Goal: Task Accomplishment & Management: Complete application form

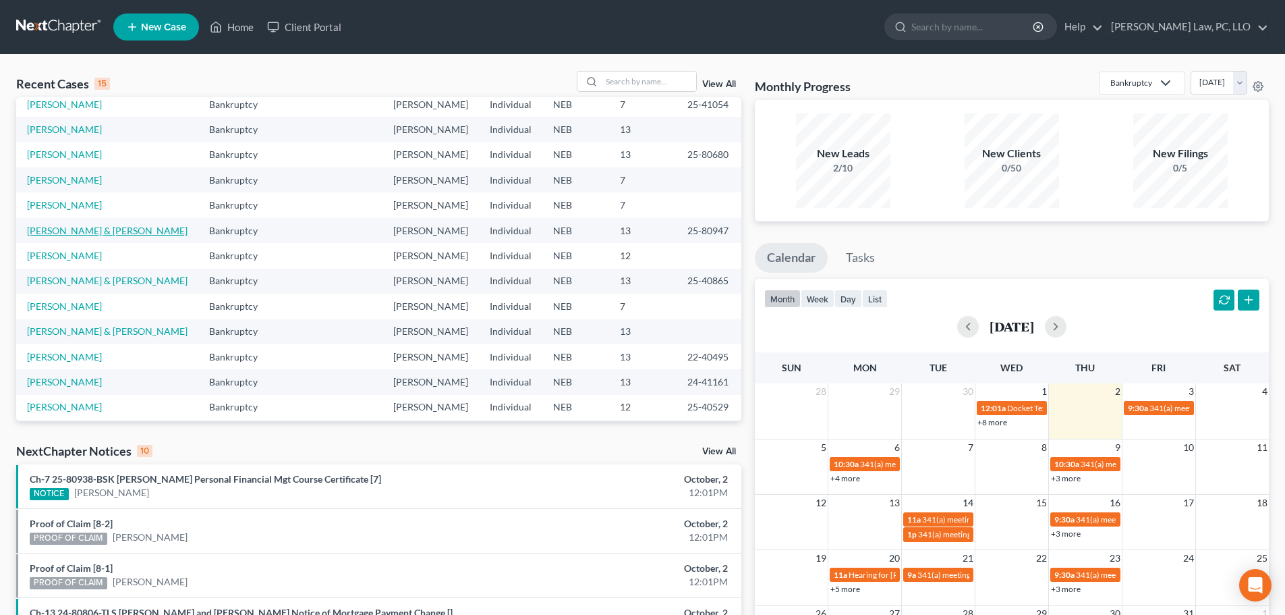
scroll to position [26, 0]
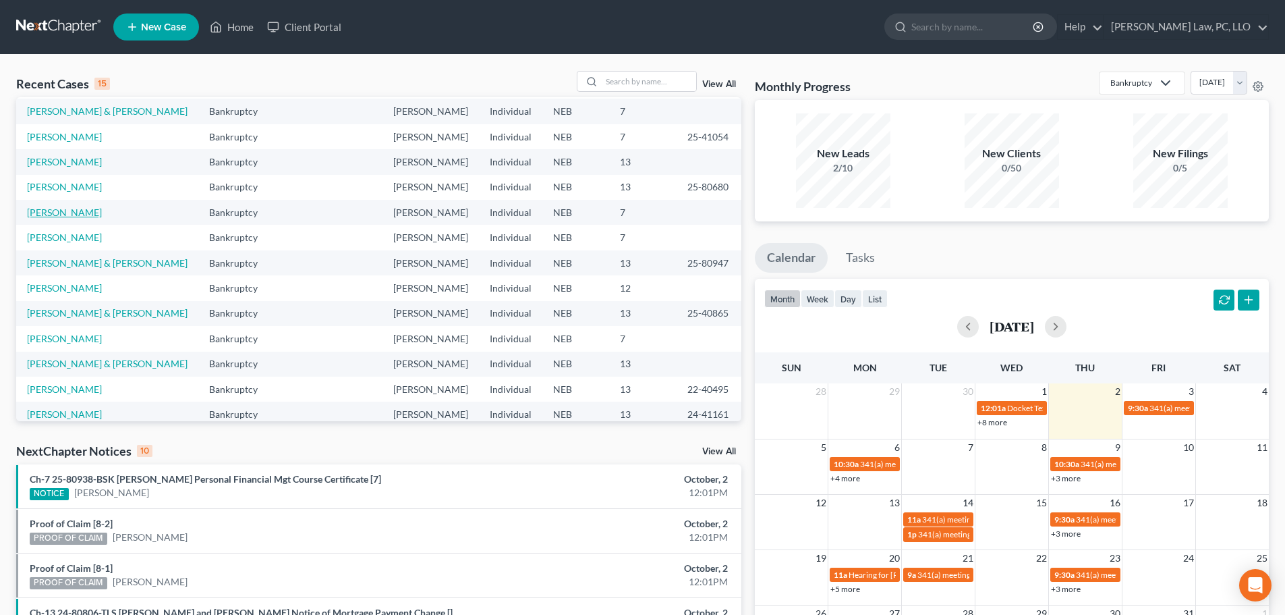
click at [78, 218] on link "[PERSON_NAME]" at bounding box center [64, 211] width 75 height 11
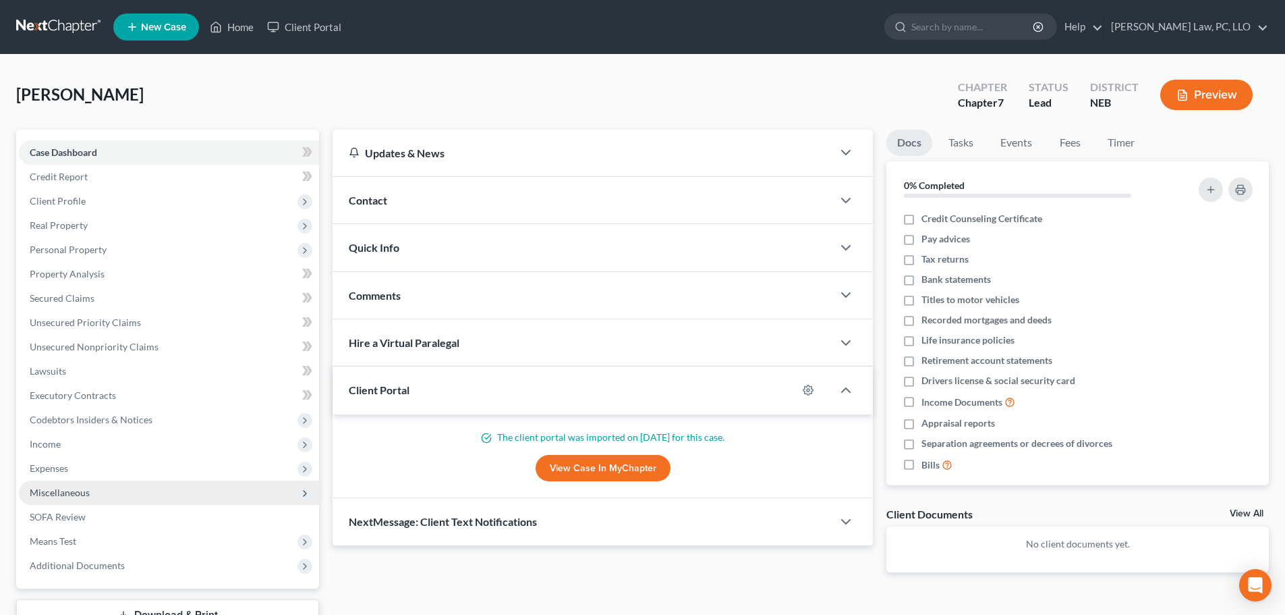
drag, startPoint x: 90, startPoint y: 499, endPoint x: 94, endPoint y: 481, distance: 18.8
click at [90, 499] on span "Miscellaneous" at bounding box center [169, 492] width 300 height 24
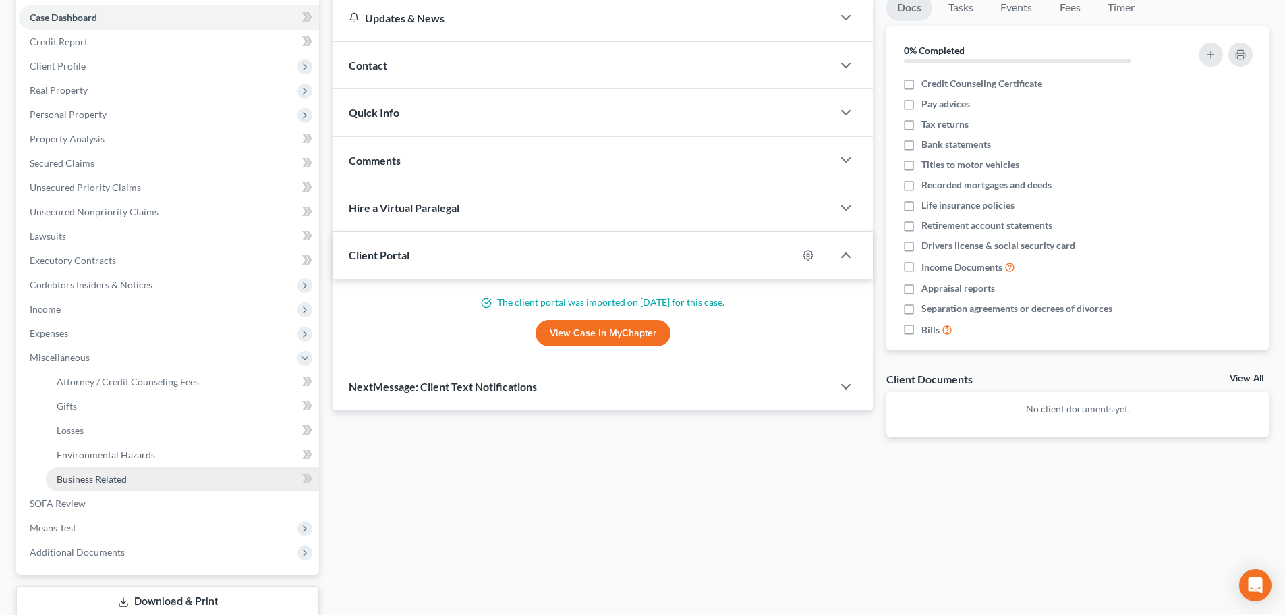
click at [116, 478] on span "Business Related" at bounding box center [92, 478] width 70 height 11
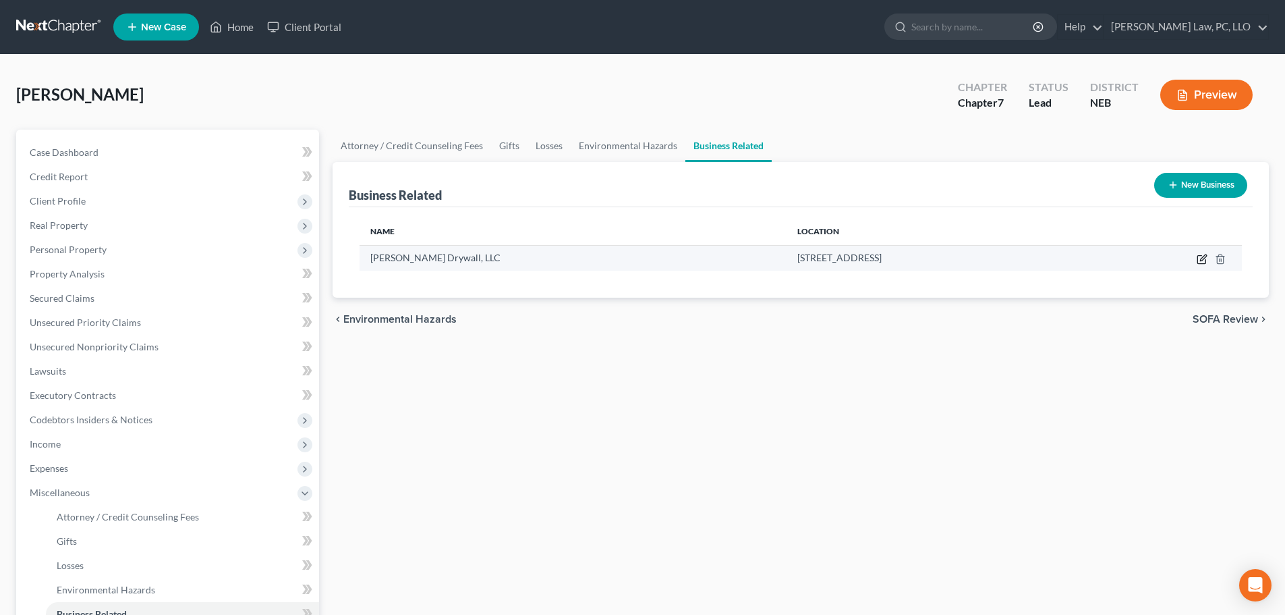
click at [1201, 260] on icon "button" at bounding box center [1203, 257] width 6 height 6
select select "member"
select select "30"
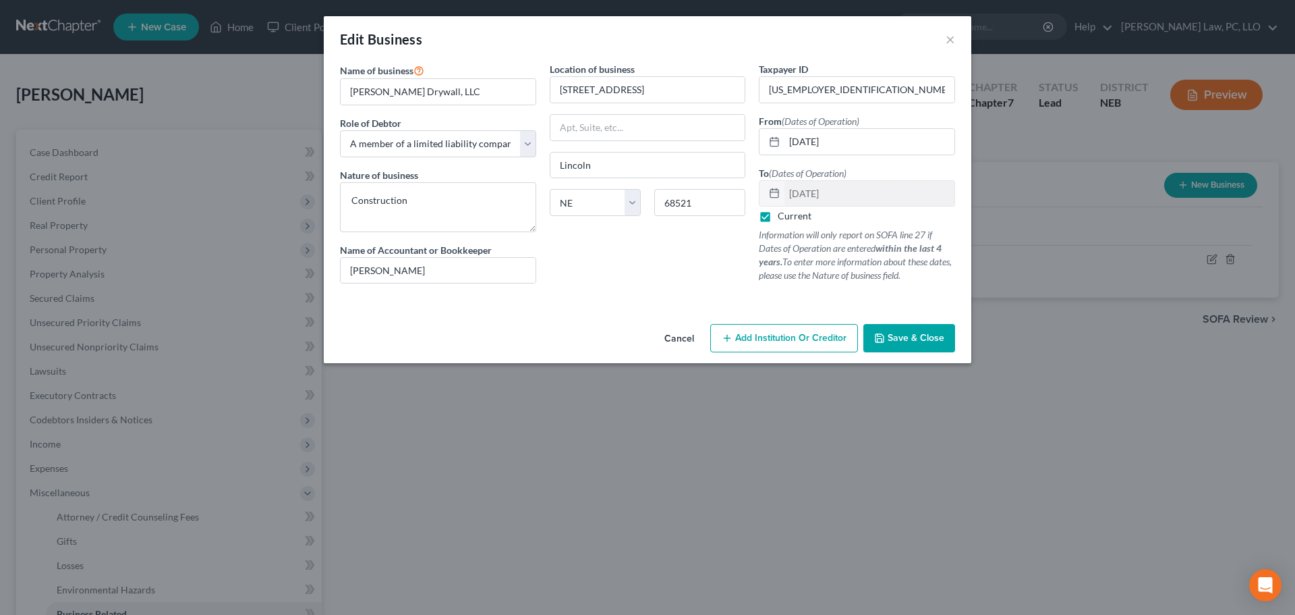
click at [799, 217] on label "Current" at bounding box center [795, 215] width 34 height 13
click at [792, 217] on input "Current" at bounding box center [787, 213] width 9 height 9
checkbox input "false"
drag, startPoint x: 862, startPoint y: 196, endPoint x: 735, endPoint y: 207, distance: 127.3
click at [728, 206] on div "Name of business * [PERSON_NAME], LLC Role of Debtor * Select A member of a lim…" at bounding box center [647, 183] width 629 height 243
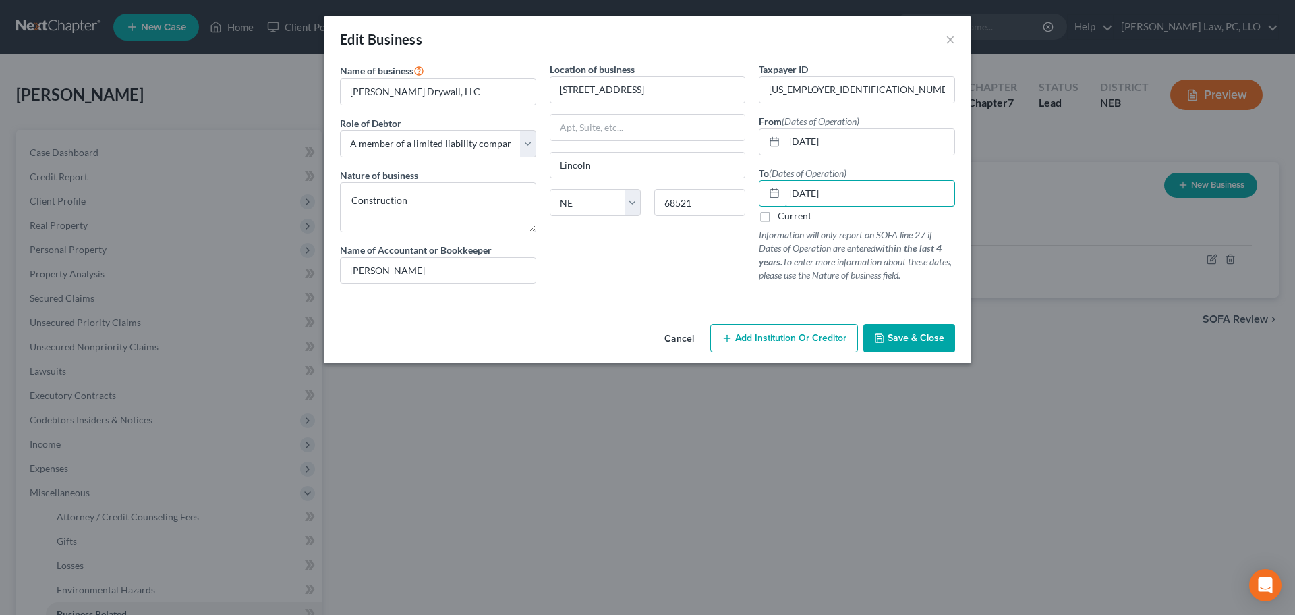
type input "[DATE]"
click at [899, 339] on span "Save & Close" at bounding box center [916, 337] width 57 height 11
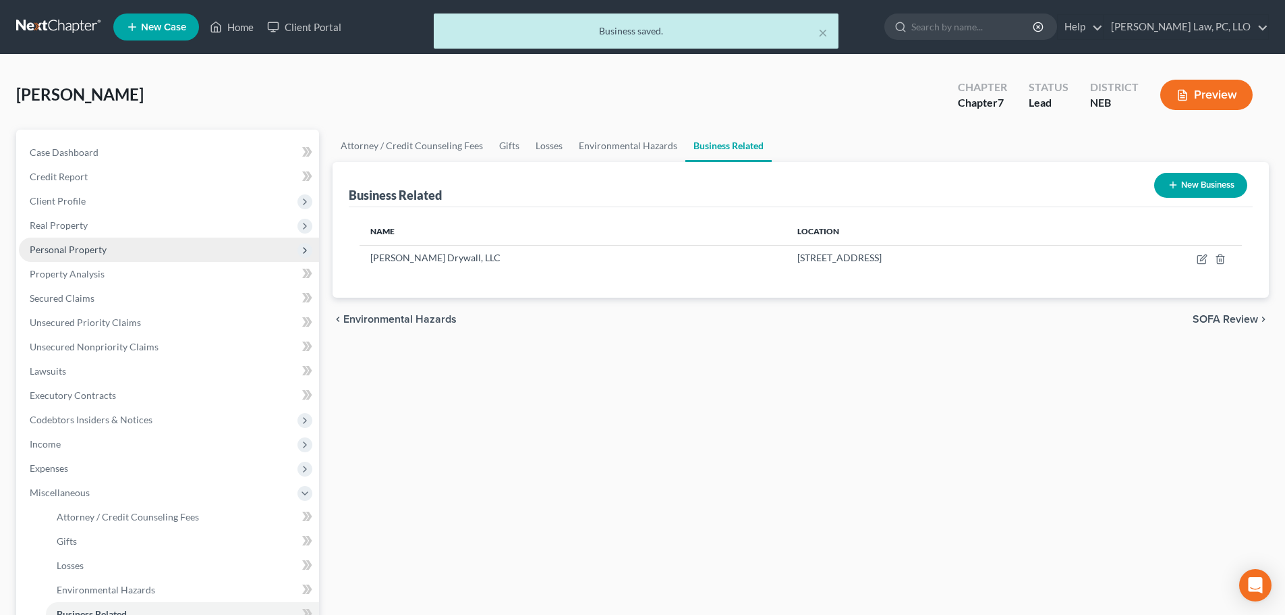
click at [105, 252] on span "Personal Property" at bounding box center [169, 249] width 300 height 24
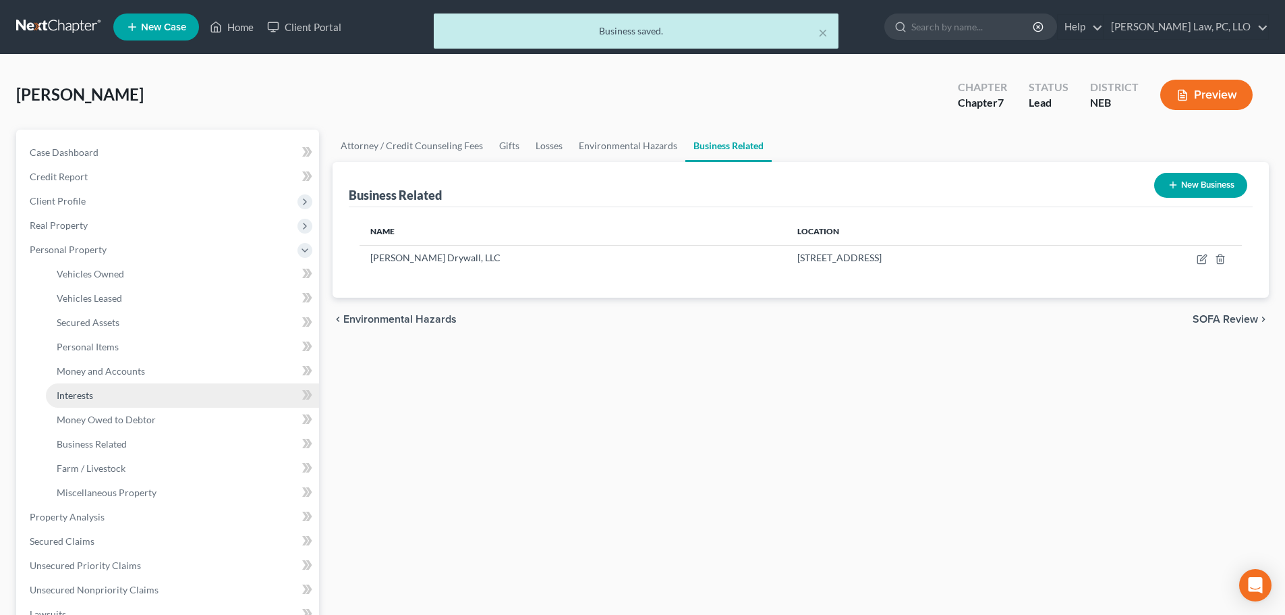
click at [92, 393] on span "Interests" at bounding box center [75, 394] width 36 height 11
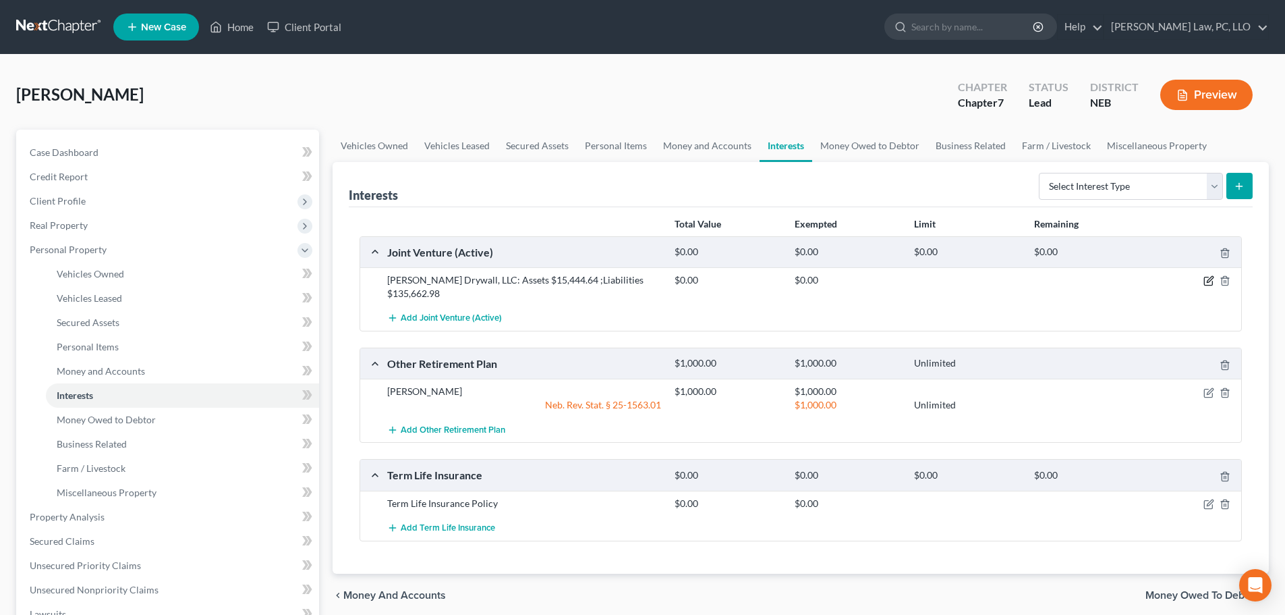
click at [1209, 283] on icon "button" at bounding box center [1210, 280] width 6 height 6
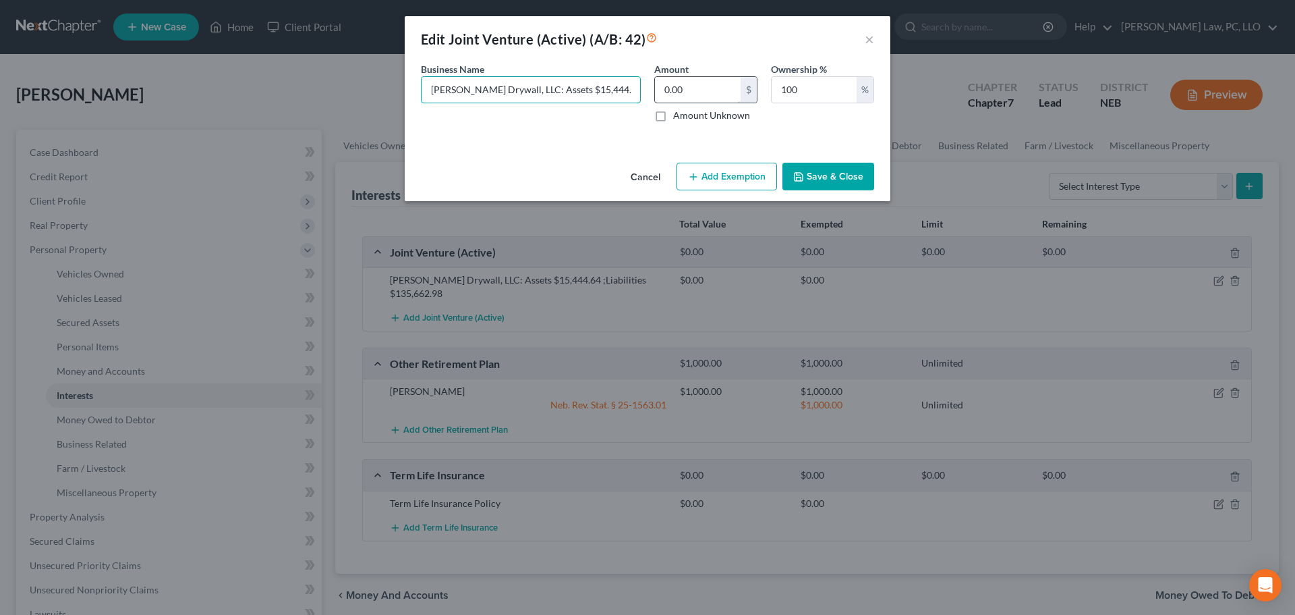
scroll to position [0, 68]
drag, startPoint x: 552, startPoint y: 90, endPoint x: 507, endPoint y: 84, distance: 45.5
click at [507, 84] on input "[PERSON_NAME] Drywall, LLC: Assets $15,444.64 ;Liabilities $135,662.98" at bounding box center [531, 90] width 219 height 26
drag, startPoint x: 530, startPoint y: 90, endPoint x: 490, endPoint y: 92, distance: 40.5
click at [490, 92] on input "[PERSON_NAME] Drywall, LLC: Assets $15,444.64 ;Liabilities $135,662.98" at bounding box center [531, 90] width 219 height 26
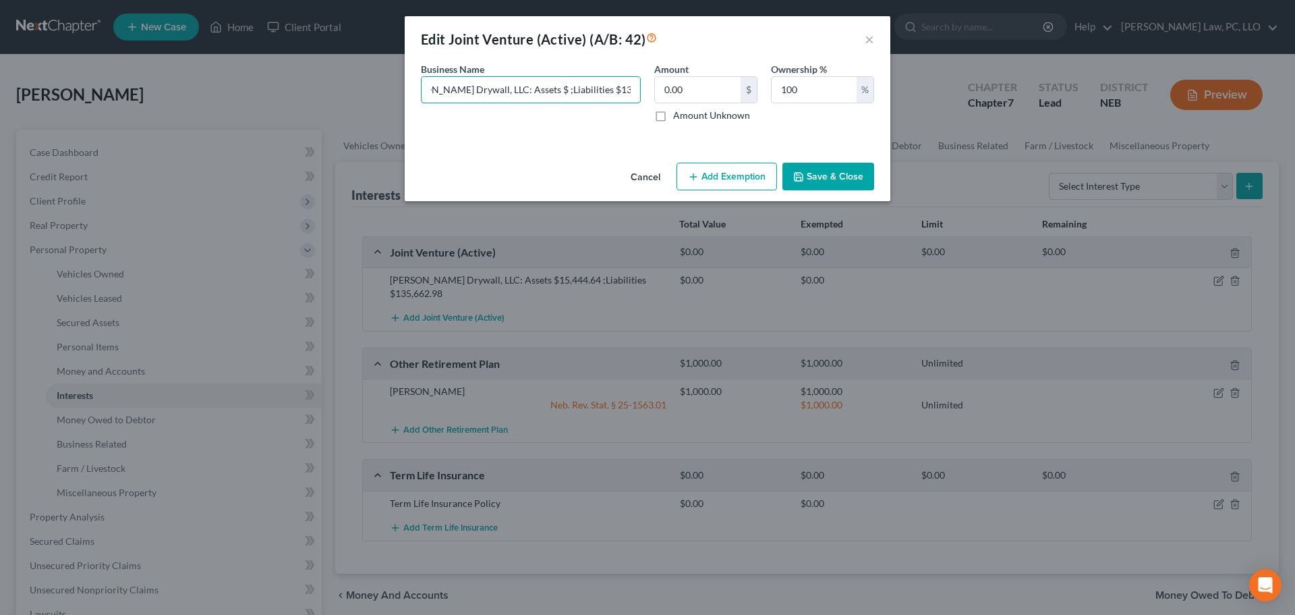
scroll to position [0, 26]
click at [594, 86] on input "[PERSON_NAME] Drywall, LLC: Assets $2,000.00 ;Liabilities $135,662.98" at bounding box center [531, 90] width 219 height 26
click at [573, 92] on input "[PERSON_NAME] Drywall, LLC: Assets $2,000.00 ;Liabilities $135,662.98" at bounding box center [531, 90] width 219 height 26
click at [607, 93] on input "[PERSON_NAME] Drywall, LLC: Assets $2,000.00; Liabilities $135,662.98" at bounding box center [531, 90] width 219 height 26
click at [568, 94] on input "[PERSON_NAME] Drywall, LLC: Assets $2,000.00; Liabilities $135,662.98" at bounding box center [531, 90] width 219 height 26
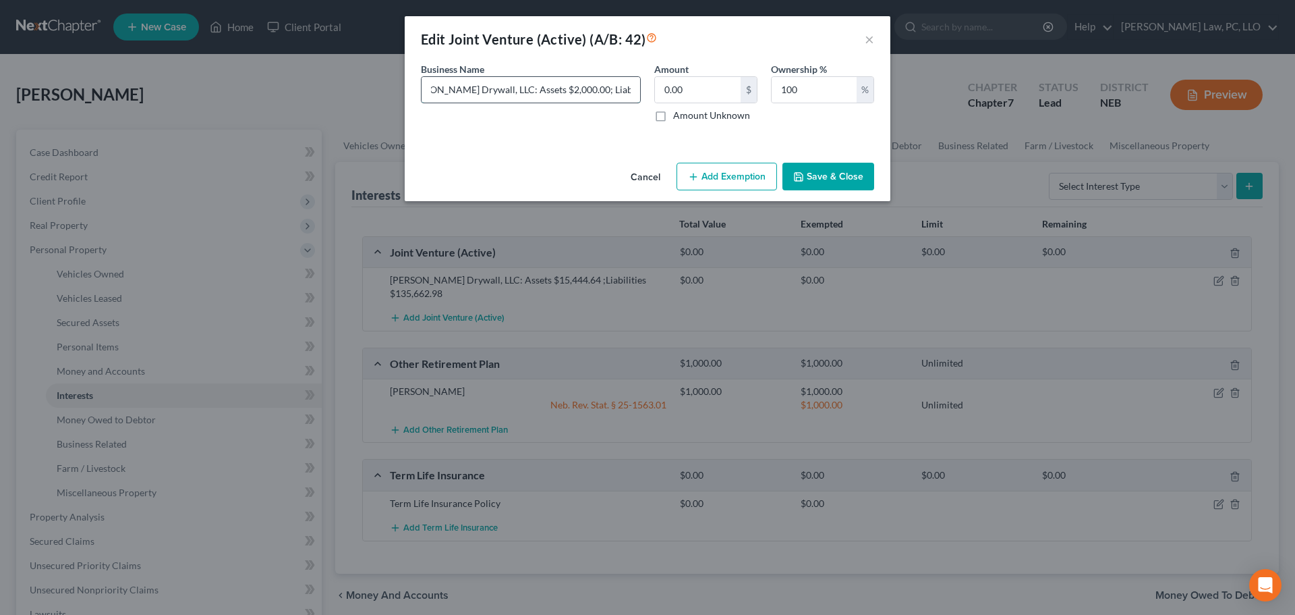
drag, startPoint x: 567, startPoint y: 89, endPoint x: 534, endPoint y: 84, distance: 32.7
click at [534, 84] on input "[PERSON_NAME] Drywall, LLC: Assets $2,000.00; Liabilities $135,662.98" at bounding box center [531, 90] width 219 height 26
type input "[PERSON_NAME] Drywall, LLC: Assets $2,000.00; Liabilities $135,662.98"
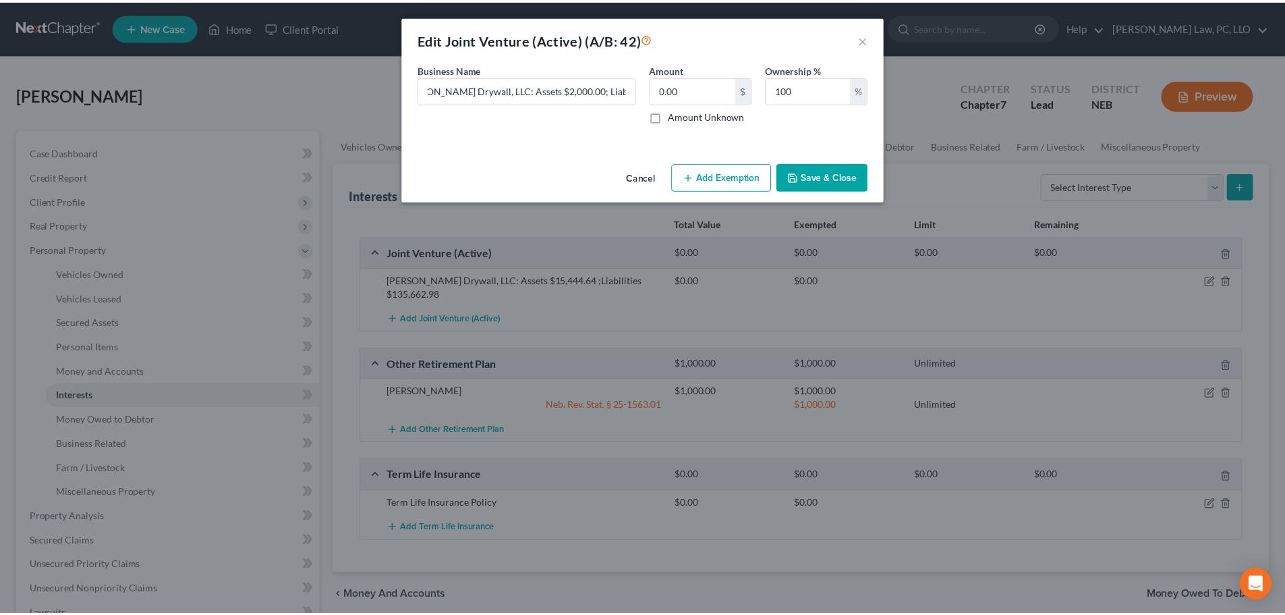
scroll to position [0, 0]
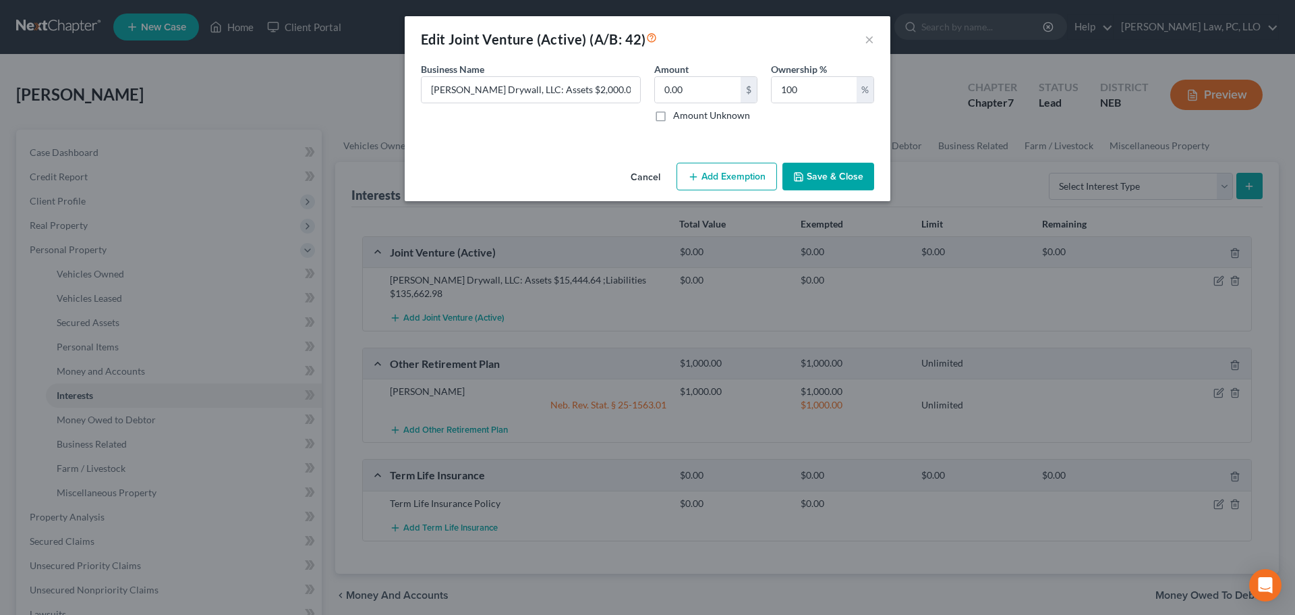
click at [525, 115] on div "Business Name * [PERSON_NAME] Drywall, LLC: Assets $2,000.00; Liabilities $135,…" at bounding box center [530, 92] width 233 height 60
click at [832, 178] on button "Save & Close" at bounding box center [829, 177] width 92 height 28
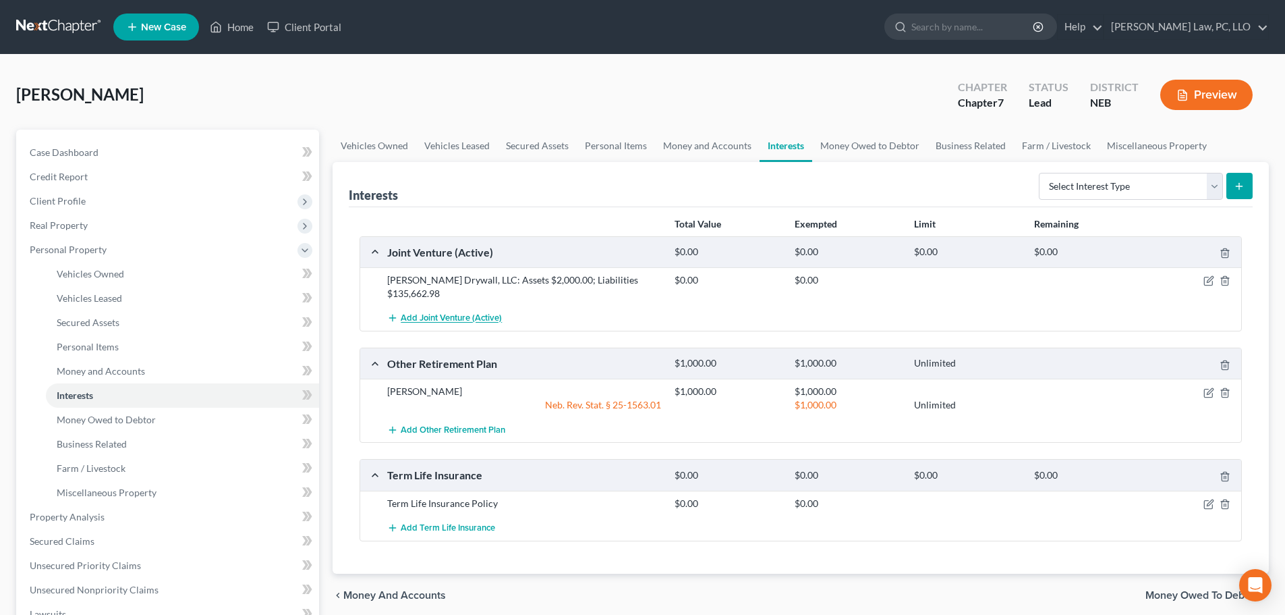
click at [433, 313] on span "Add Joint Venture (Active)" at bounding box center [451, 318] width 101 height 11
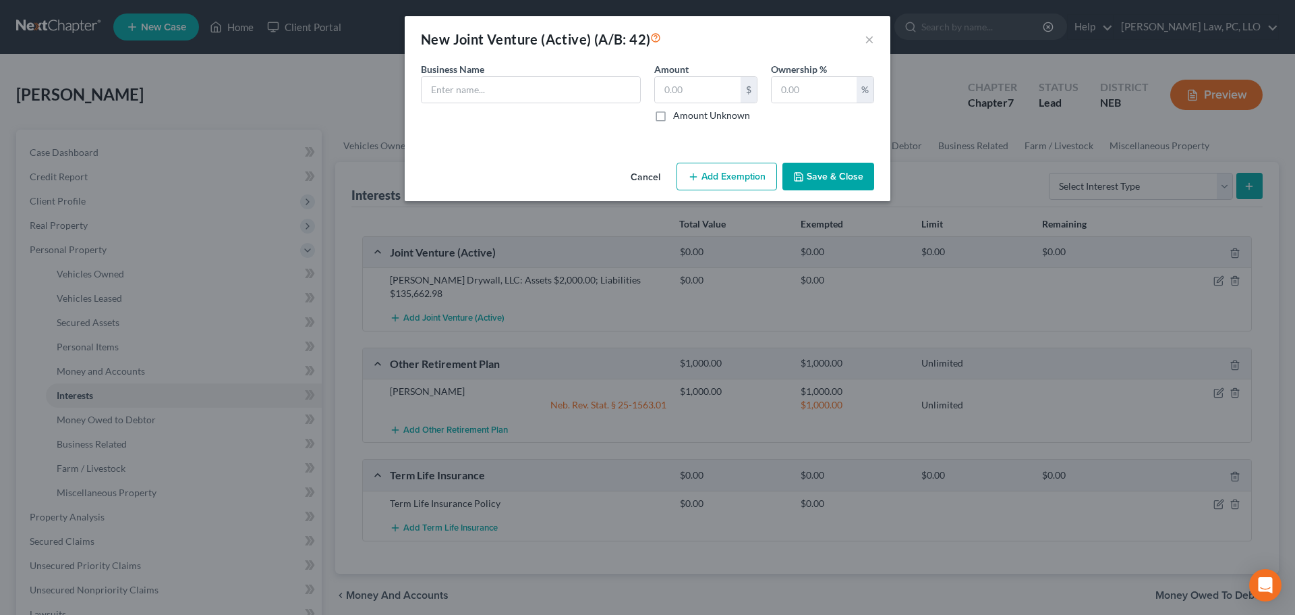
click at [636, 173] on button "Cancel" at bounding box center [645, 177] width 51 height 27
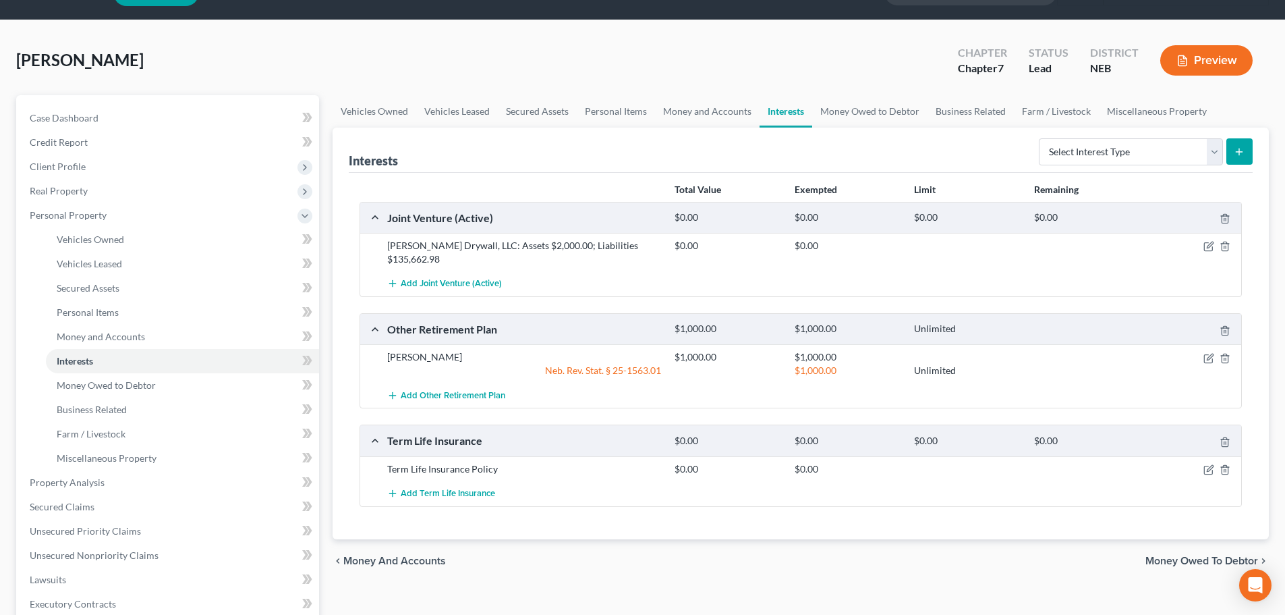
scroll to position [67, 0]
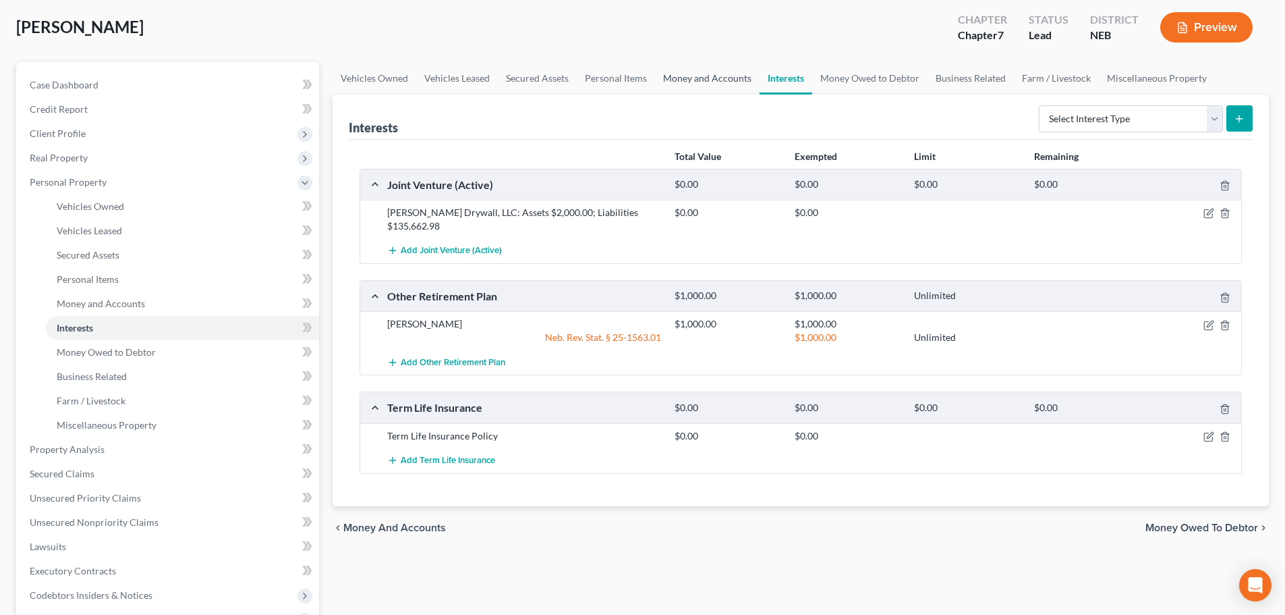
click at [677, 82] on link "Money and Accounts" at bounding box center [707, 78] width 105 height 32
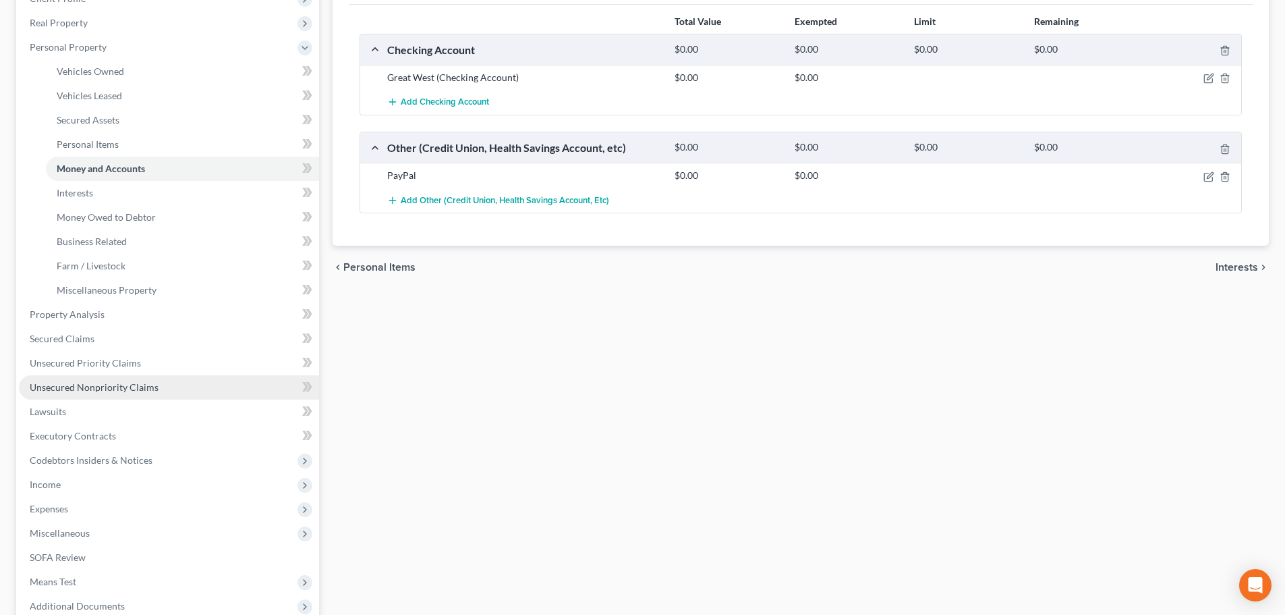
click at [142, 387] on span "Unsecured Nonpriority Claims" at bounding box center [94, 386] width 129 height 11
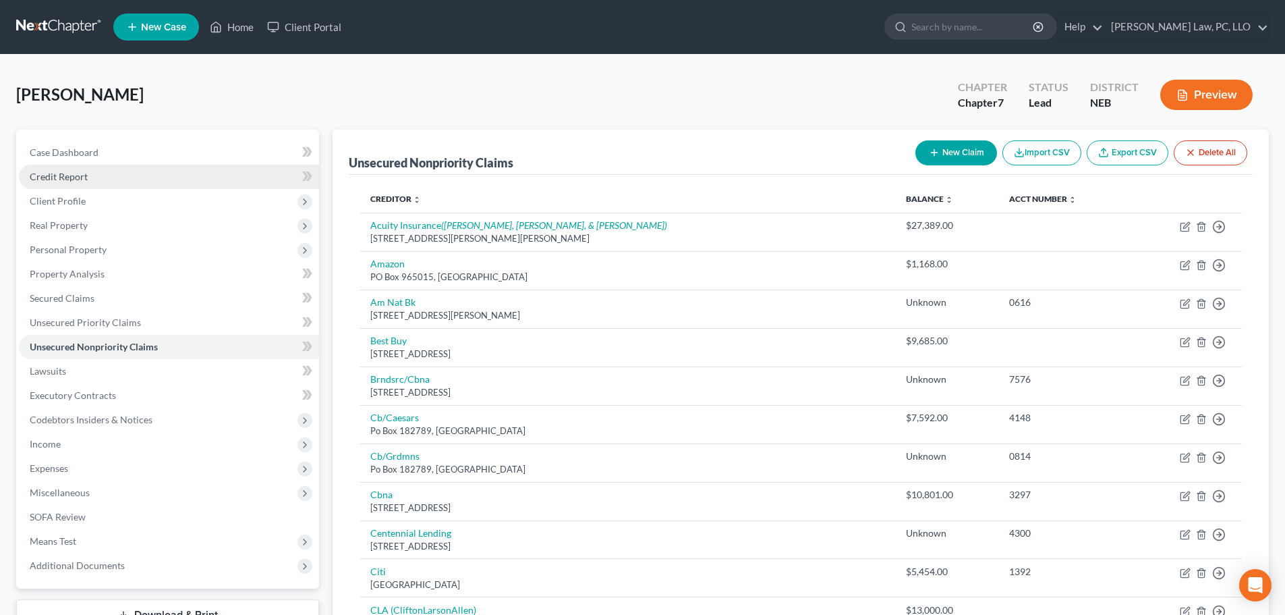
click at [112, 185] on link "Credit Report" at bounding box center [169, 177] width 300 height 24
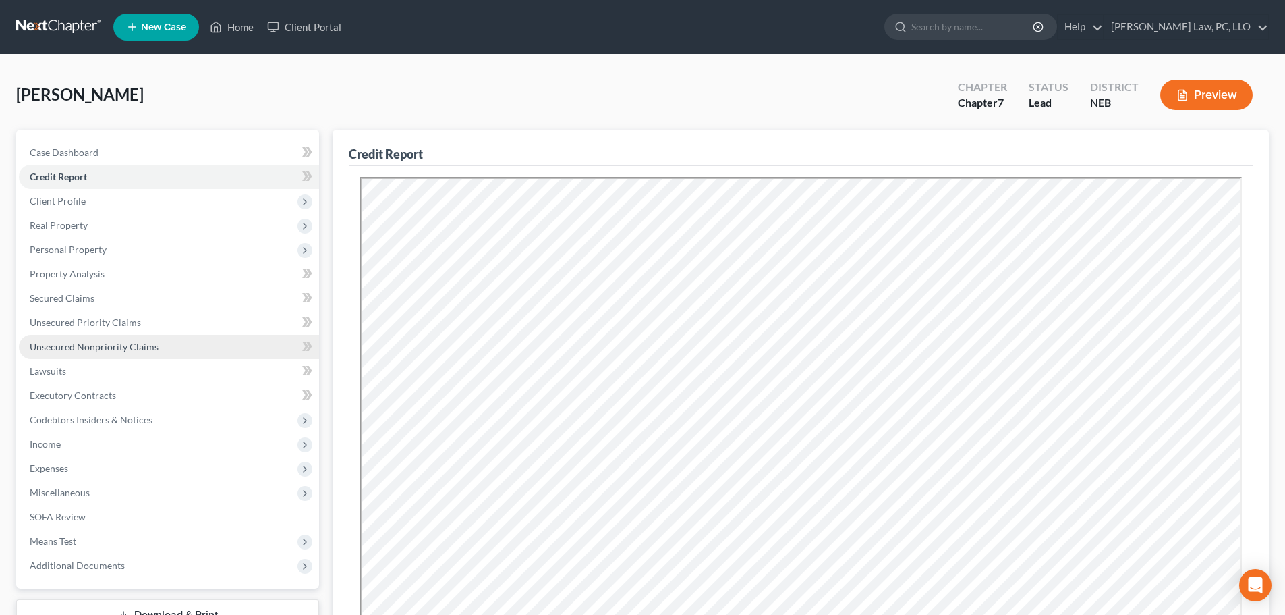
click at [116, 337] on link "Unsecured Nonpriority Claims" at bounding box center [169, 347] width 300 height 24
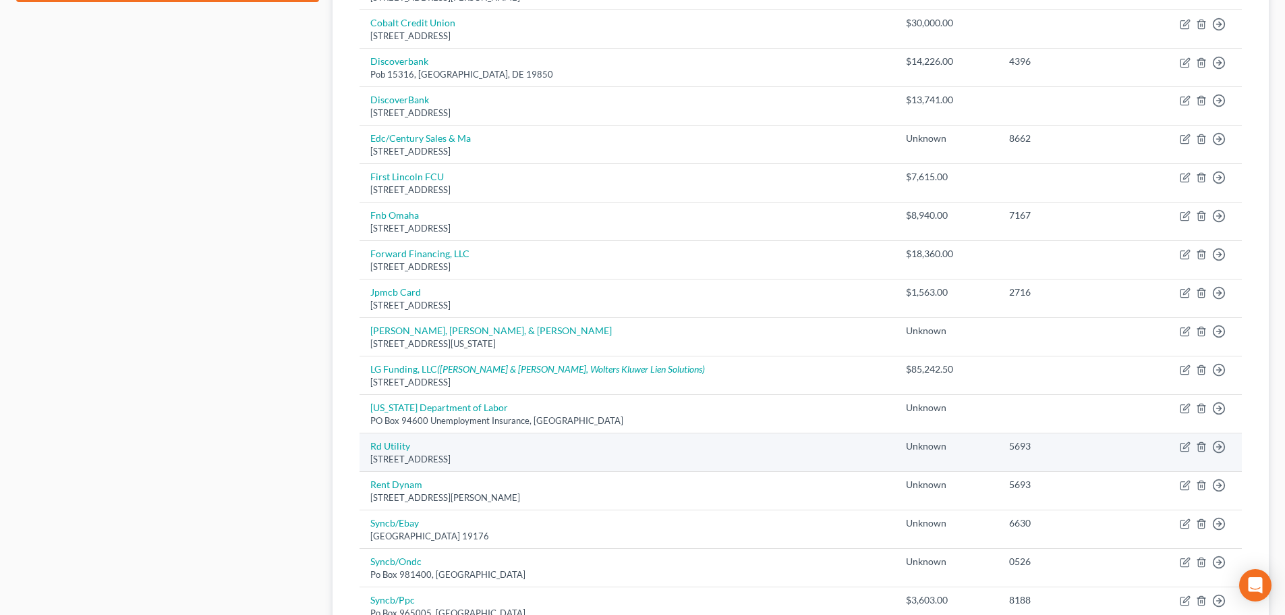
scroll to position [877, 0]
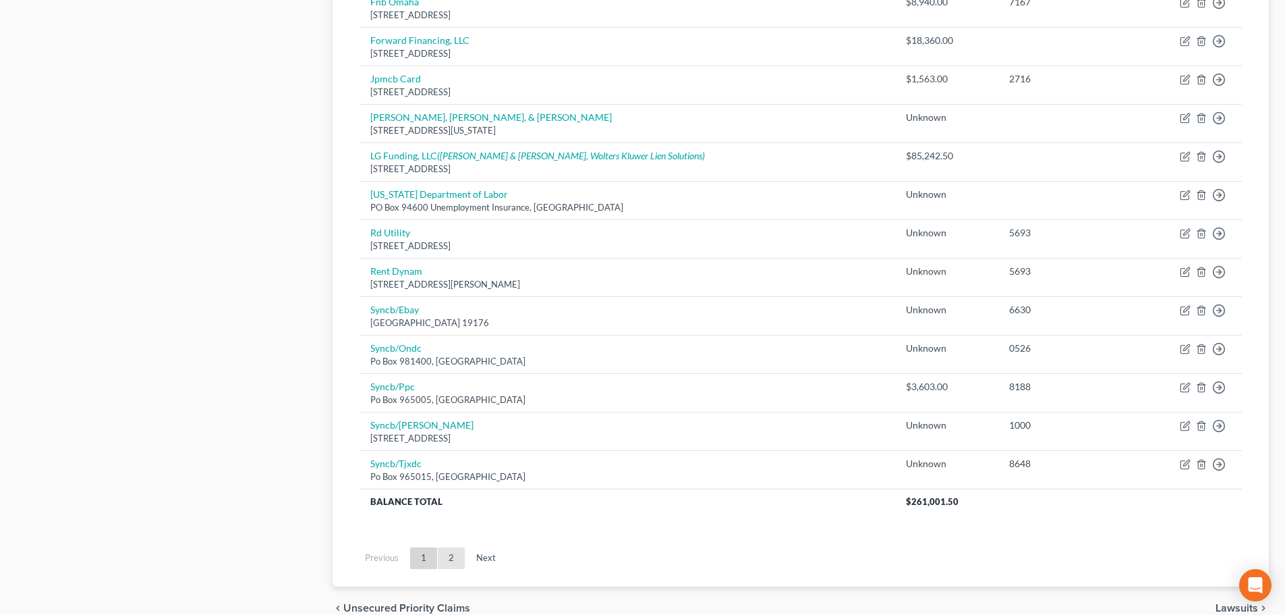
click at [450, 559] on link "2" at bounding box center [451, 558] width 27 height 22
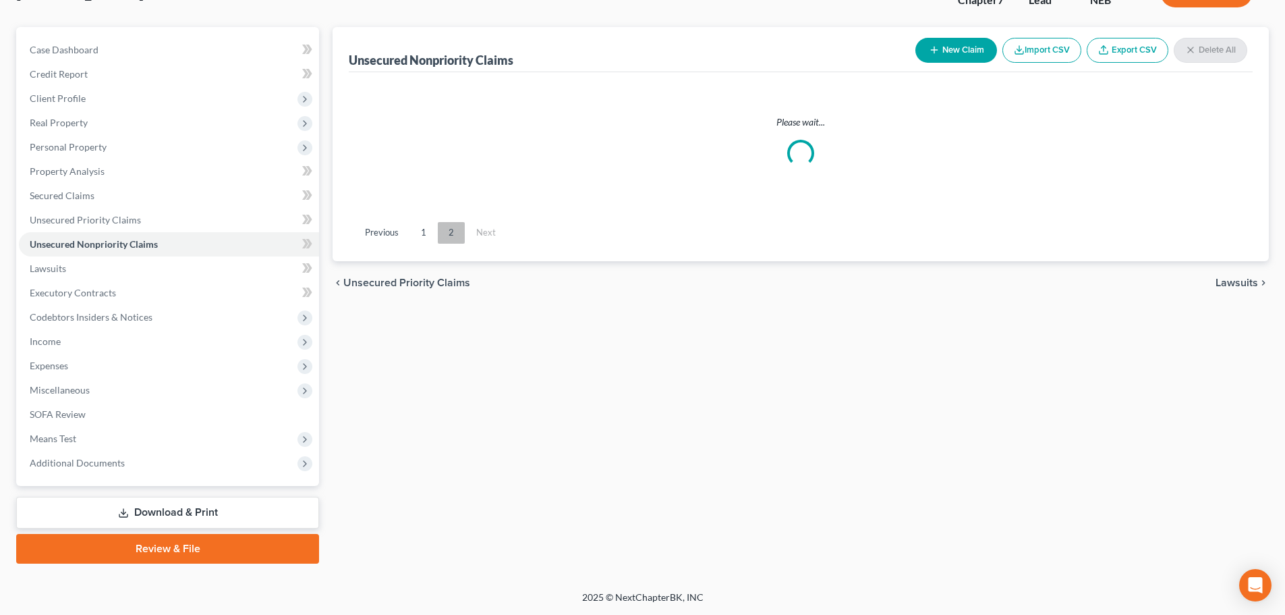
scroll to position [103, 0]
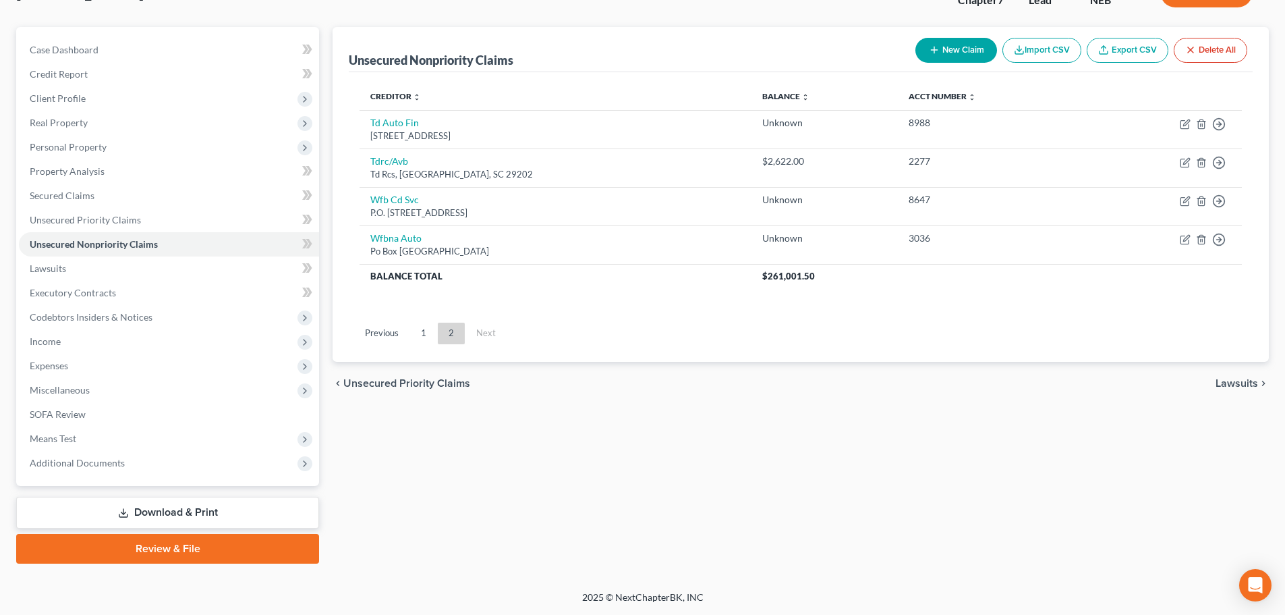
click at [427, 334] on link "1" at bounding box center [423, 333] width 27 height 22
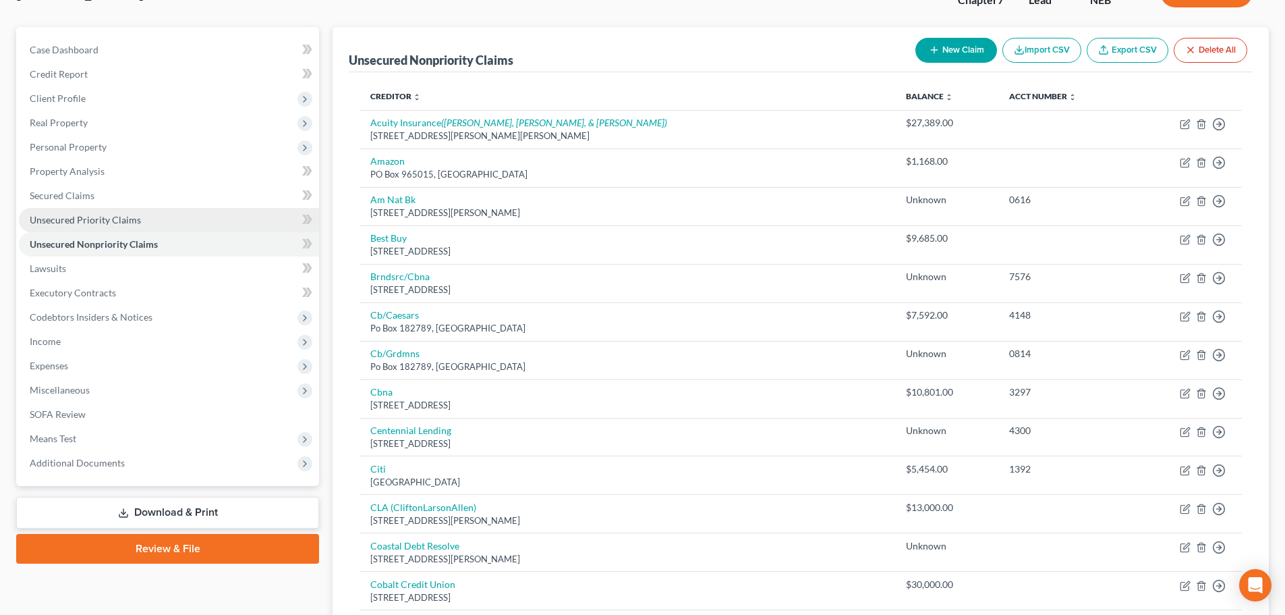
click at [120, 225] on span "Unsecured Priority Claims" at bounding box center [85, 219] width 111 height 11
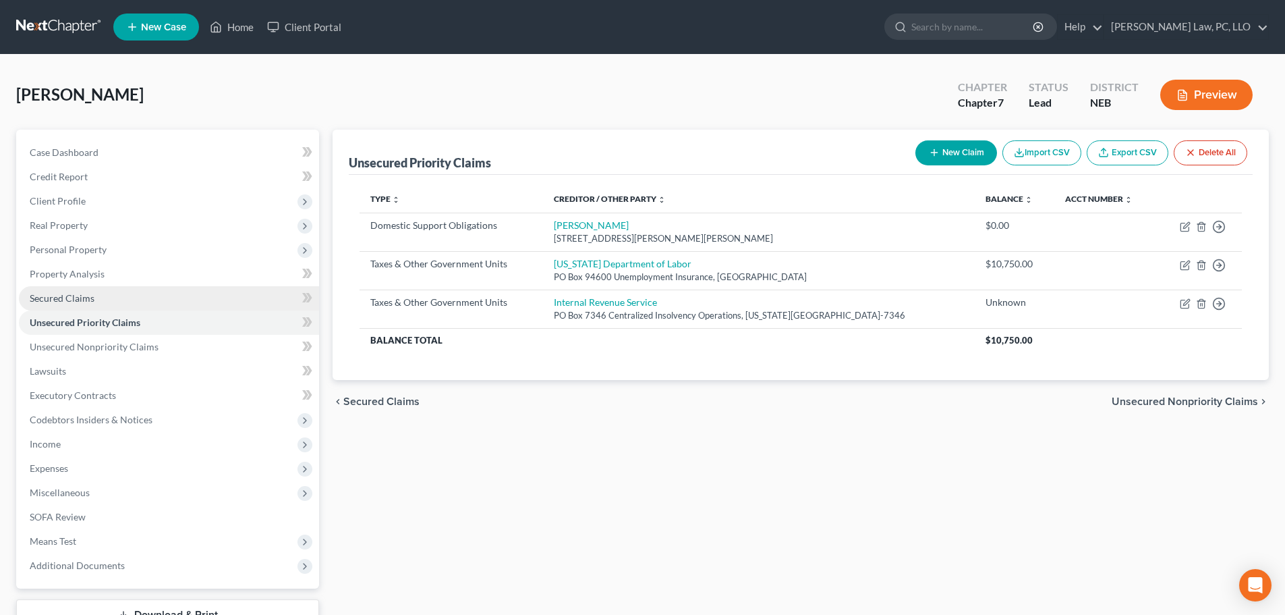
click at [123, 307] on link "Secured Claims" at bounding box center [169, 298] width 300 height 24
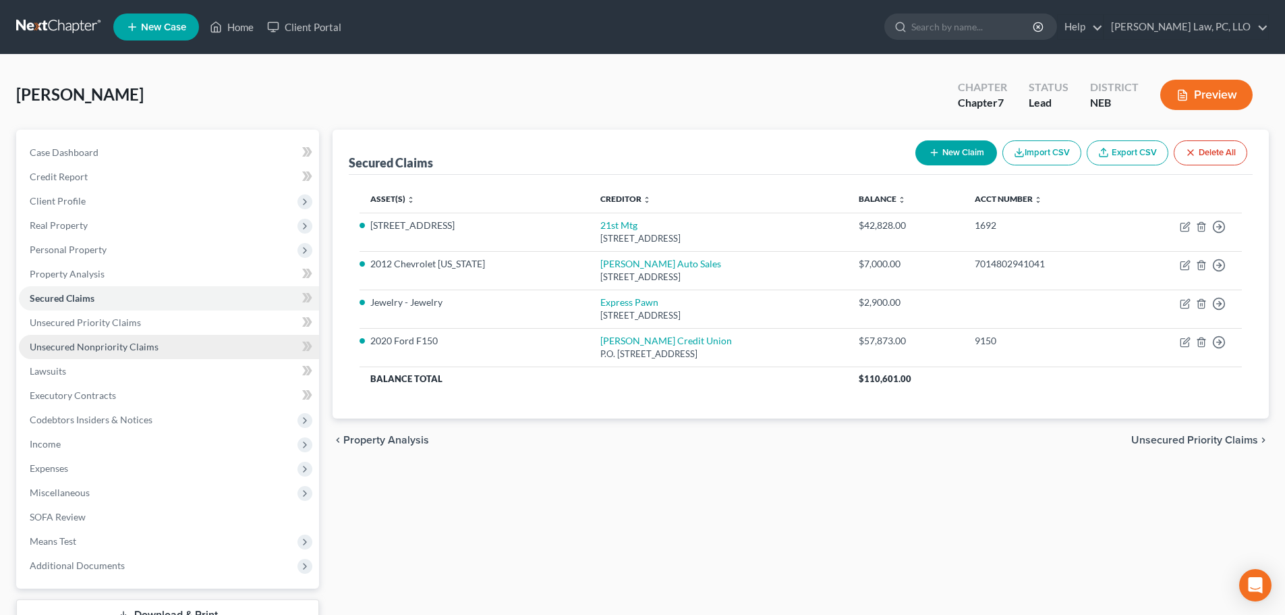
click at [121, 352] on link "Unsecured Nonpriority Claims" at bounding box center [169, 347] width 300 height 24
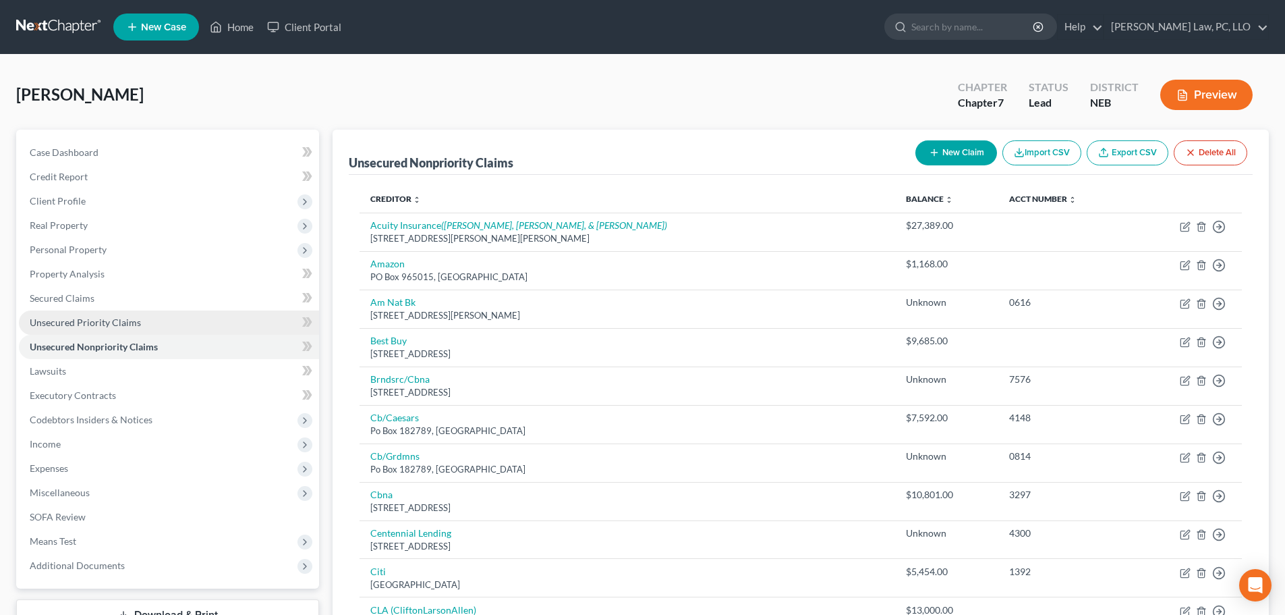
click at [142, 320] on link "Unsecured Priority Claims" at bounding box center [169, 322] width 300 height 24
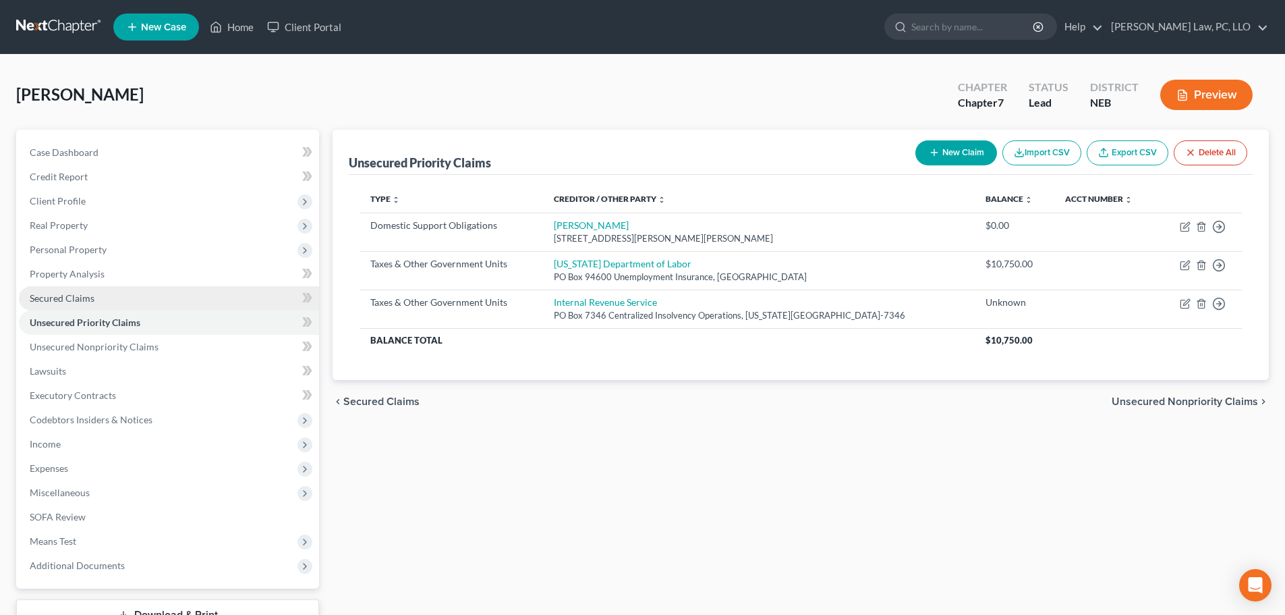
click at [143, 309] on link "Secured Claims" at bounding box center [169, 298] width 300 height 24
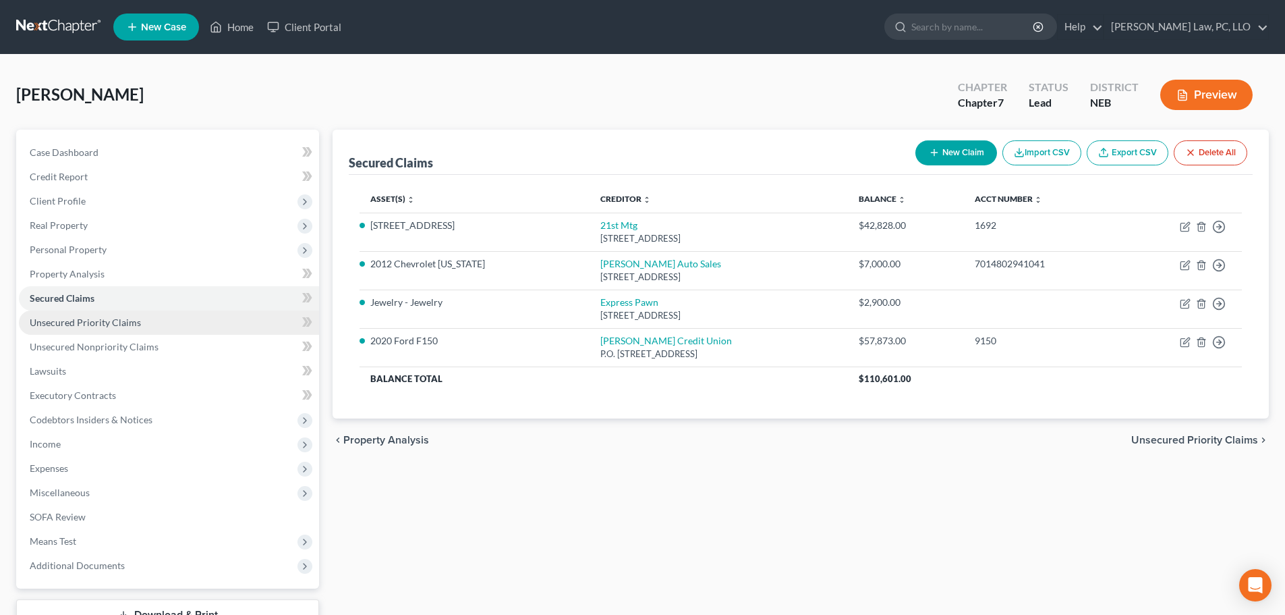
click at [163, 328] on link "Unsecured Priority Claims" at bounding box center [169, 322] width 300 height 24
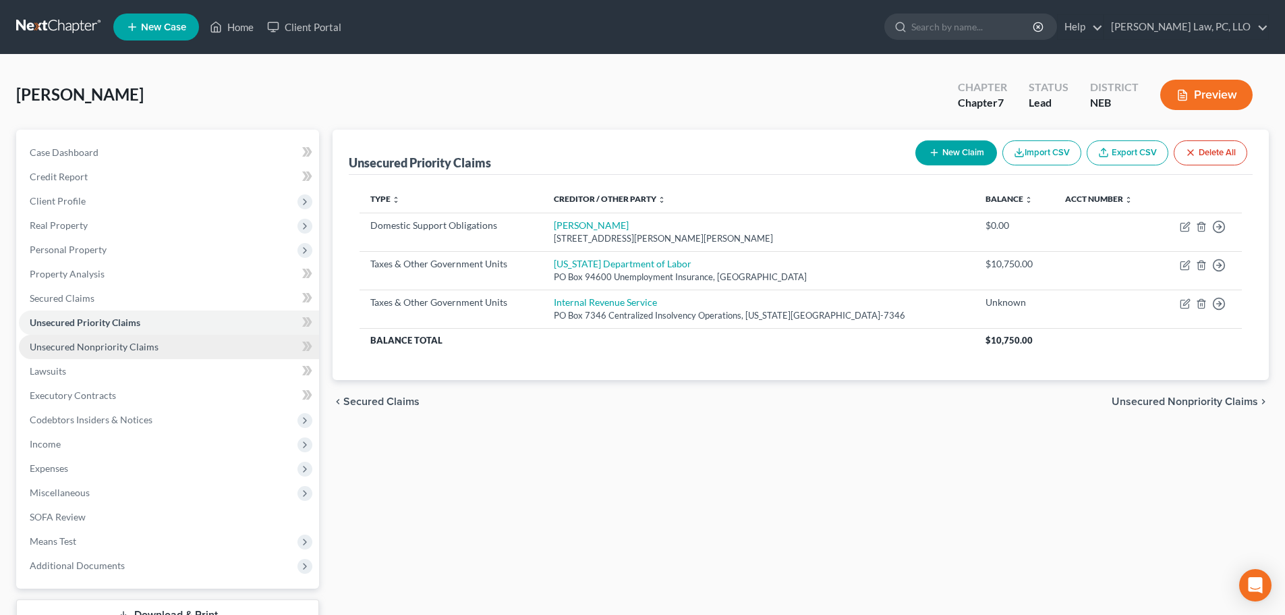
click at [169, 347] on link "Unsecured Nonpriority Claims" at bounding box center [169, 347] width 300 height 24
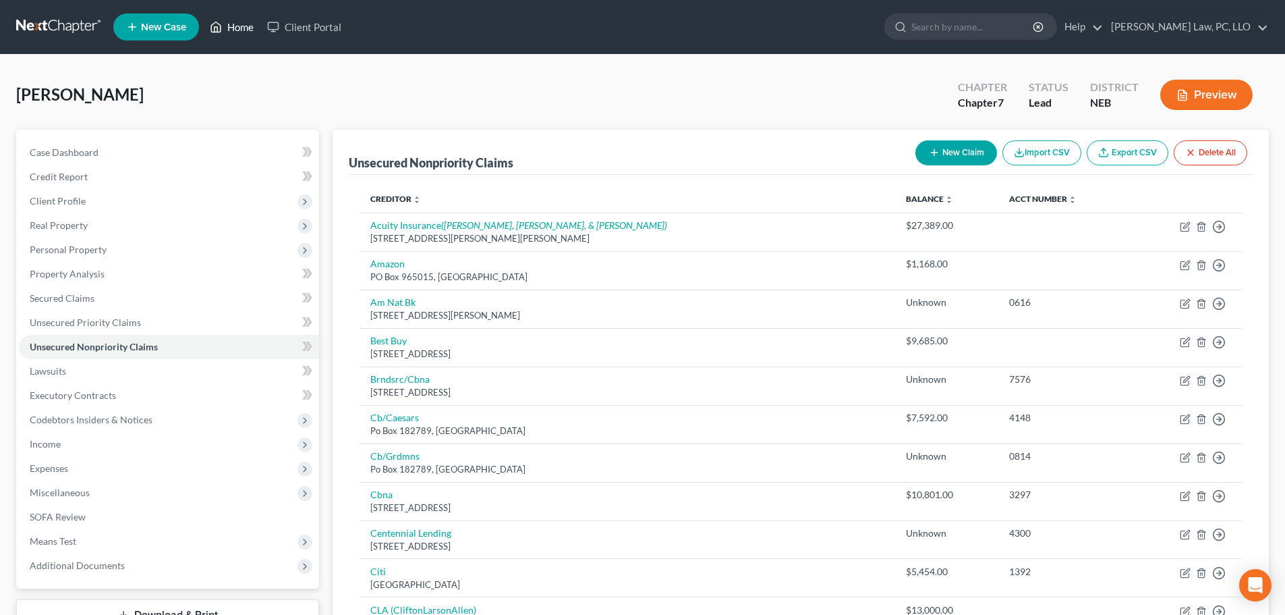
click at [233, 30] on link "Home" at bounding box center [231, 27] width 57 height 24
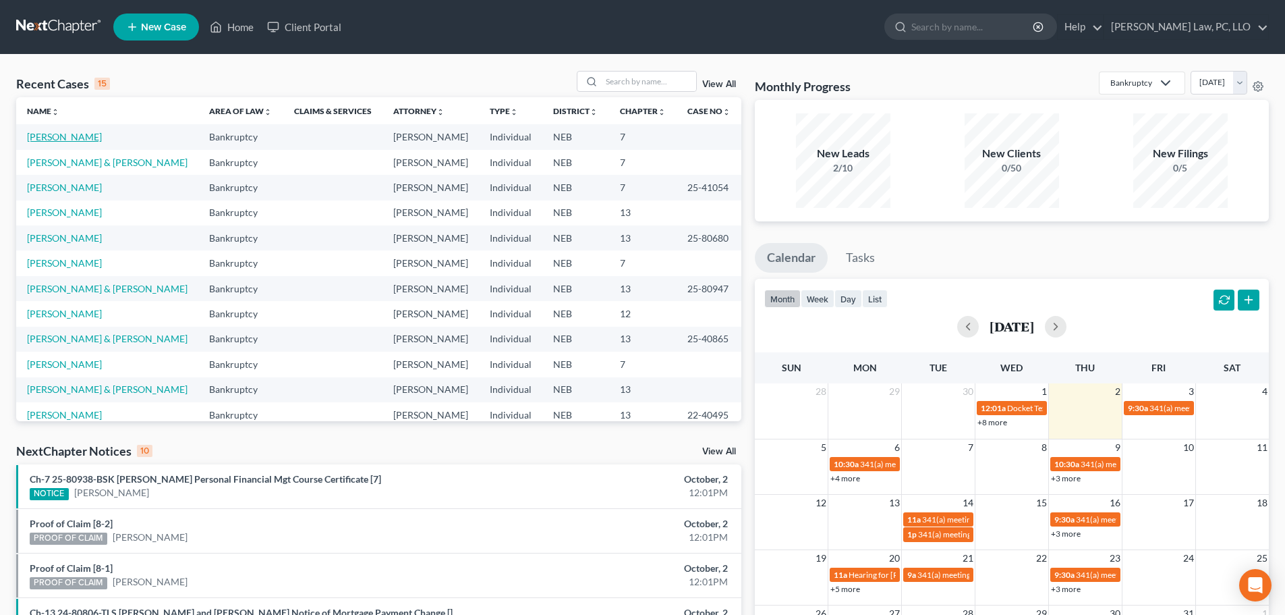
click at [79, 138] on link "[PERSON_NAME]" at bounding box center [64, 136] width 75 height 11
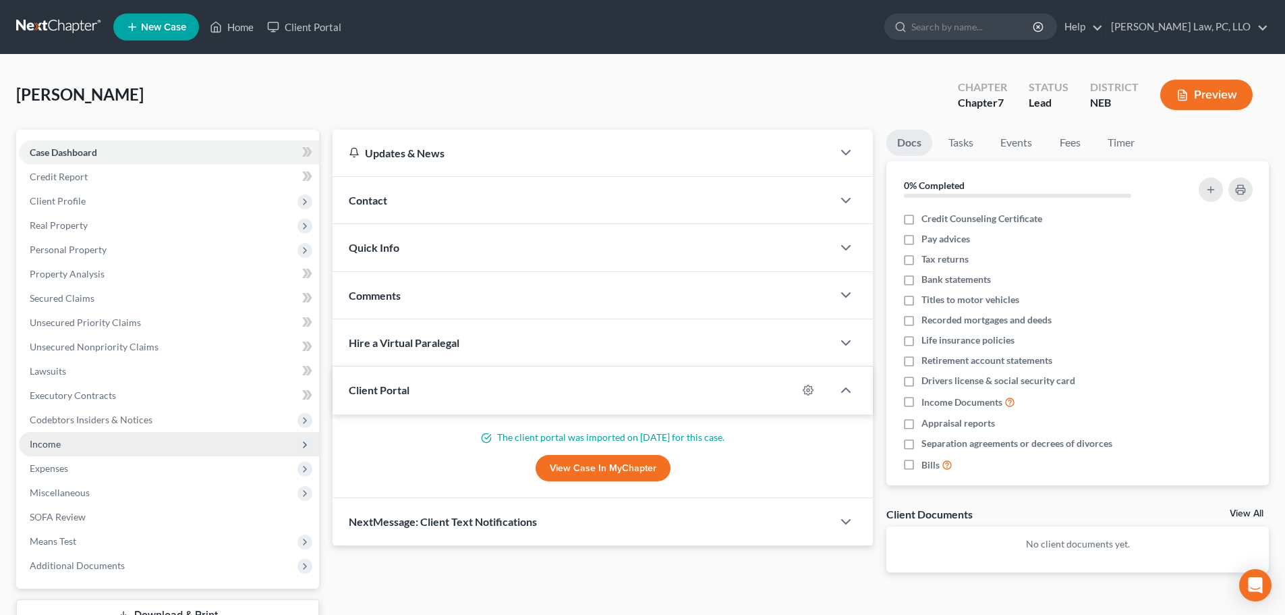
click at [59, 448] on span "Income" at bounding box center [45, 443] width 31 height 11
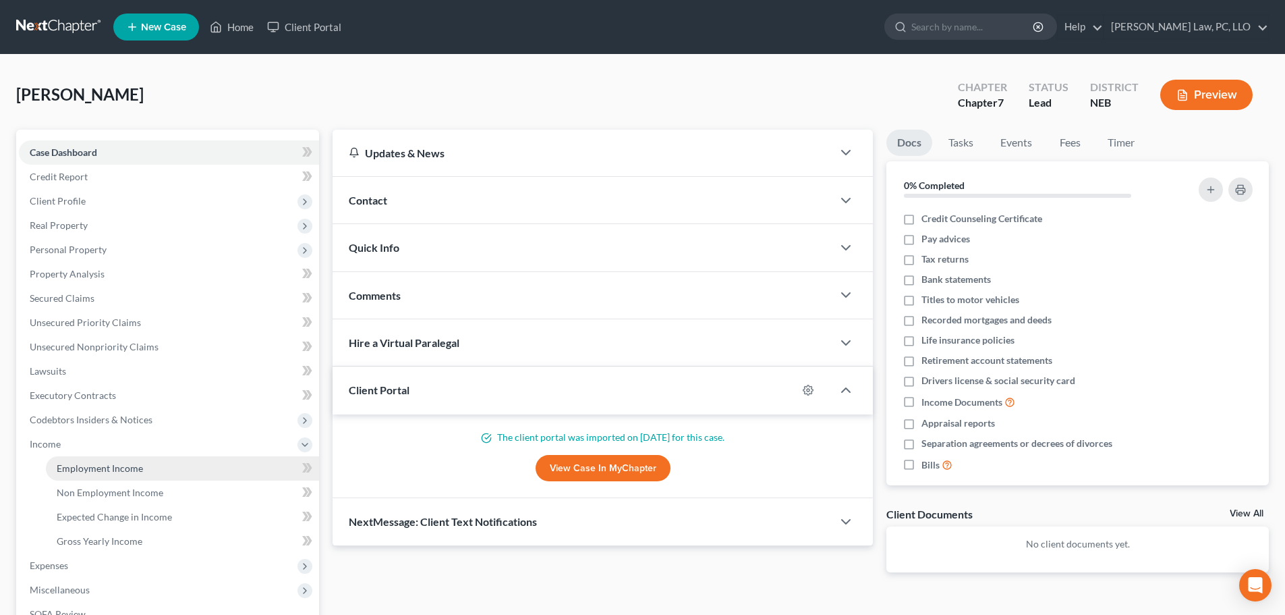
click at [93, 466] on span "Employment Income" at bounding box center [100, 467] width 86 height 11
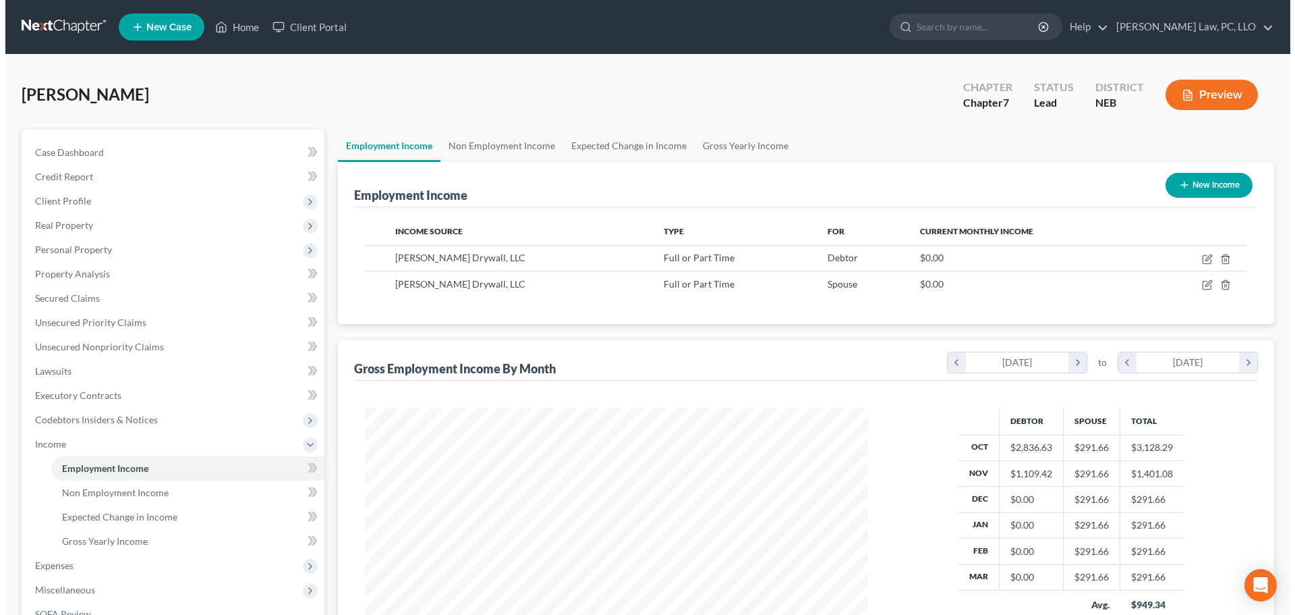
scroll to position [252, 530]
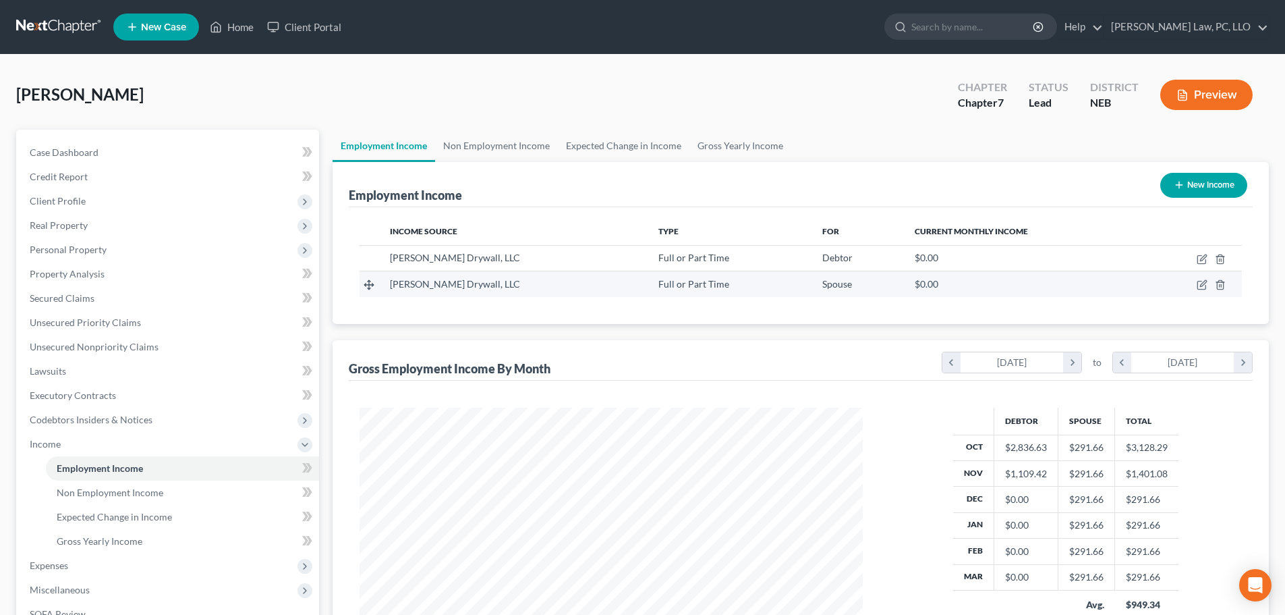
click at [1202, 278] on td at bounding box center [1192, 284] width 99 height 26
click at [1202, 283] on icon "button" at bounding box center [1203, 284] width 6 height 6
select select "0"
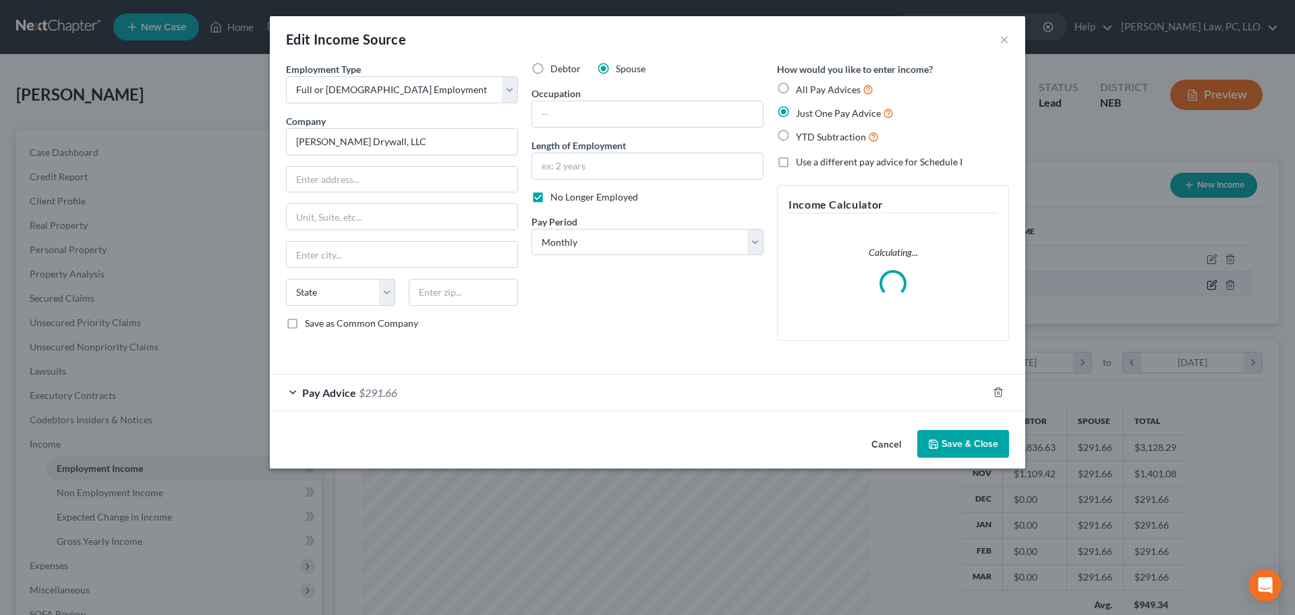
scroll to position [254, 535]
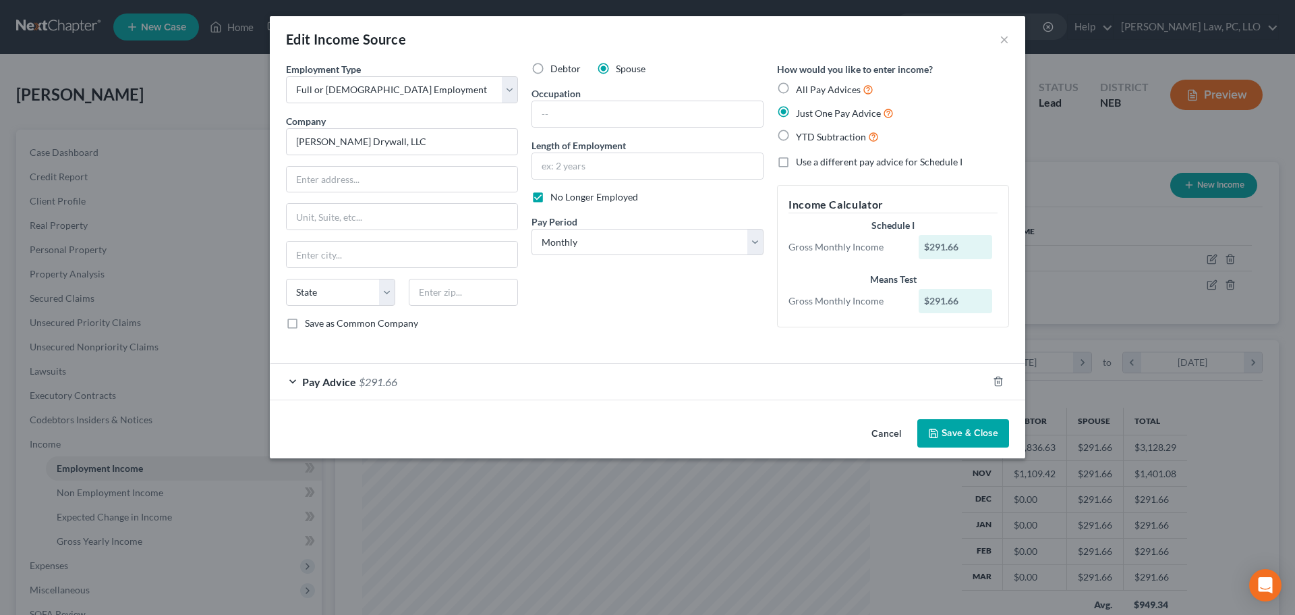
click at [683, 397] on div "Pay Advice $291.66" at bounding box center [629, 382] width 718 height 36
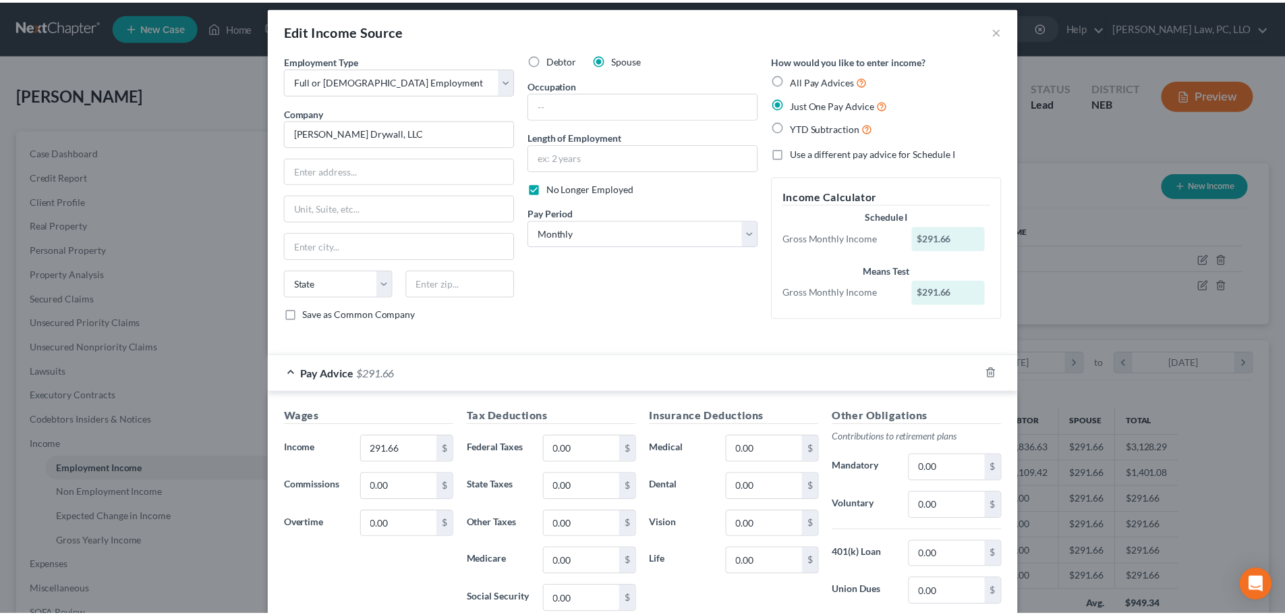
scroll to position [0, 0]
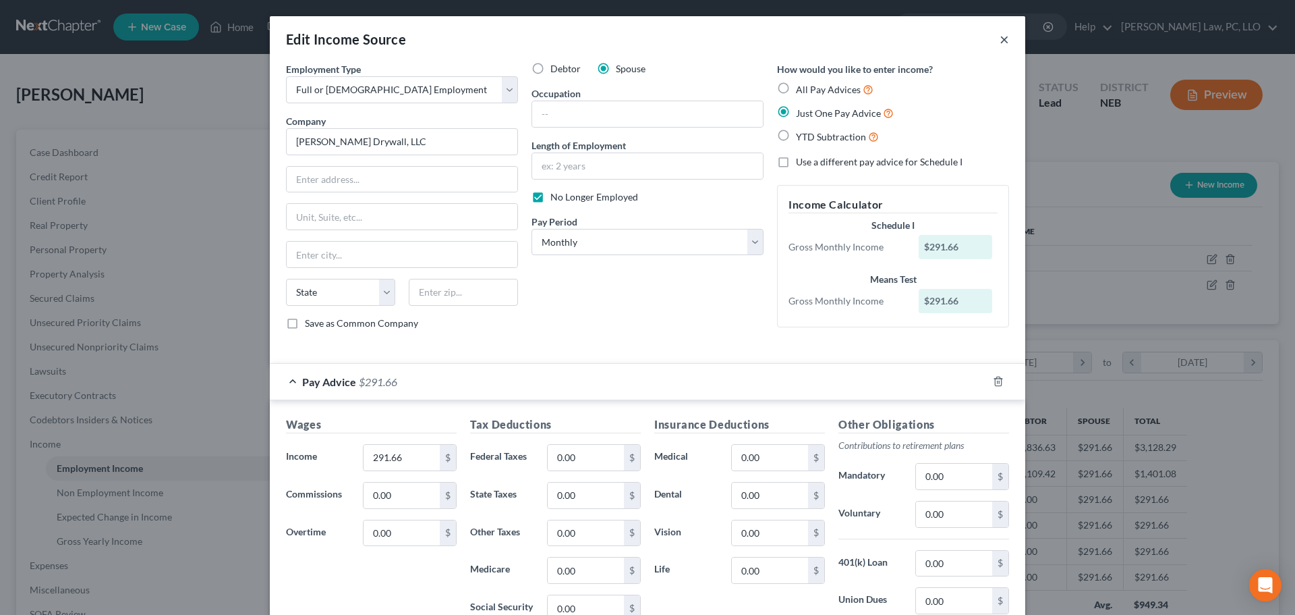
click at [1000, 41] on button "×" at bounding box center [1004, 39] width 9 height 16
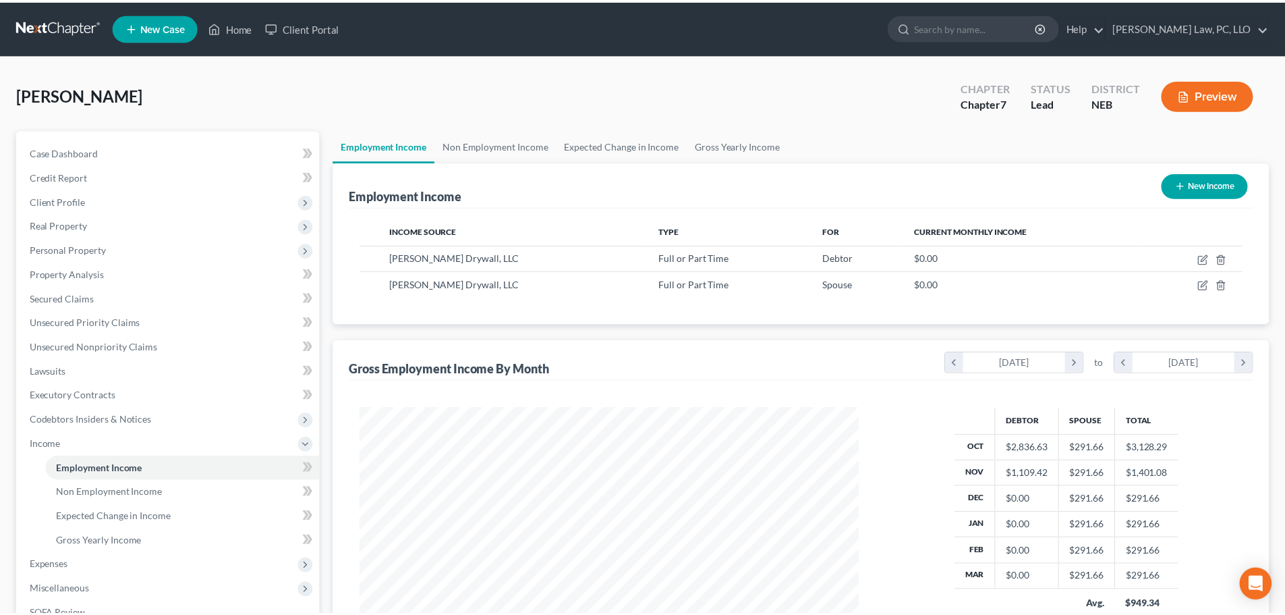
scroll to position [674322, 674043]
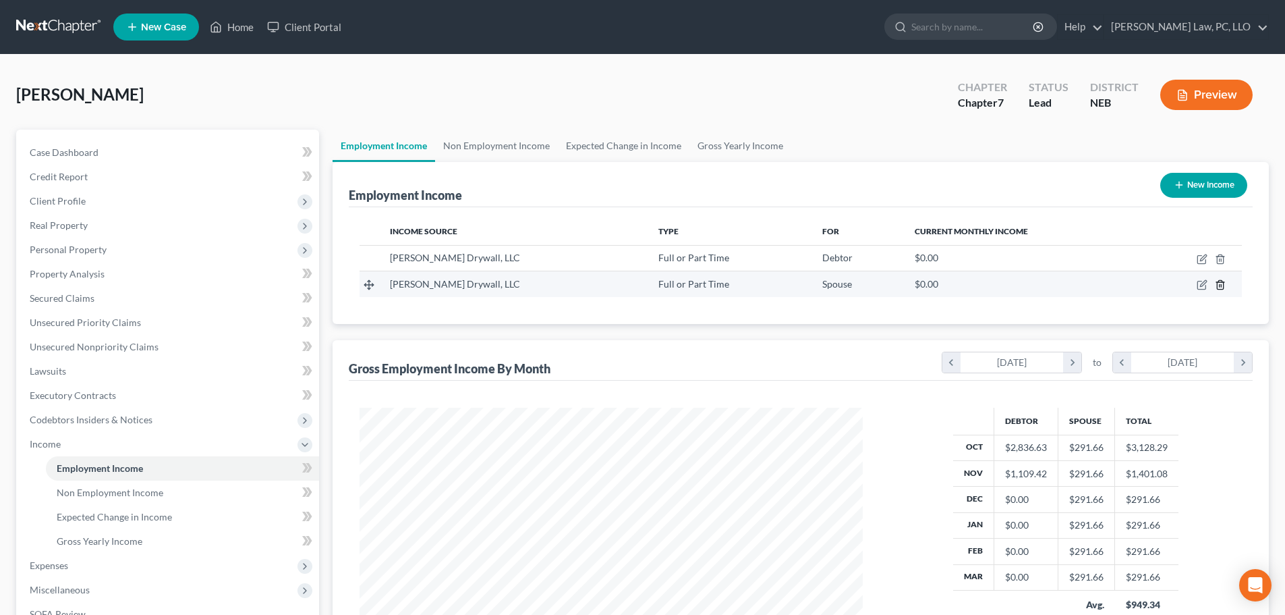
click at [1218, 285] on icon "button" at bounding box center [1220, 284] width 11 height 11
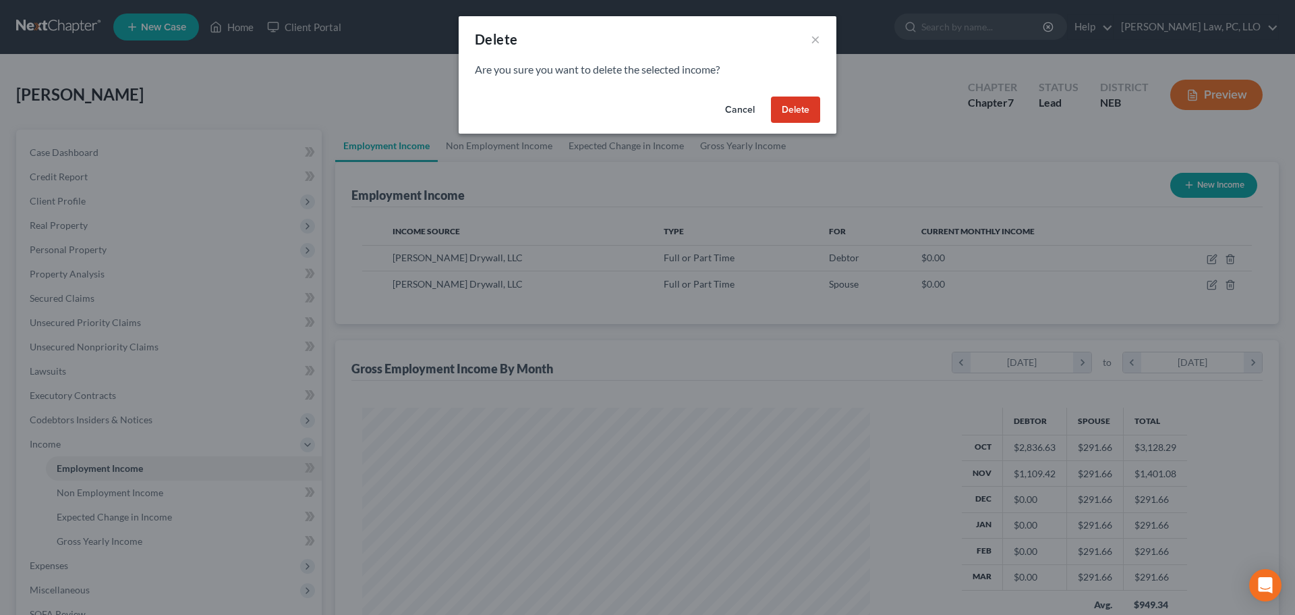
click at [783, 108] on button "Delete" at bounding box center [795, 109] width 49 height 27
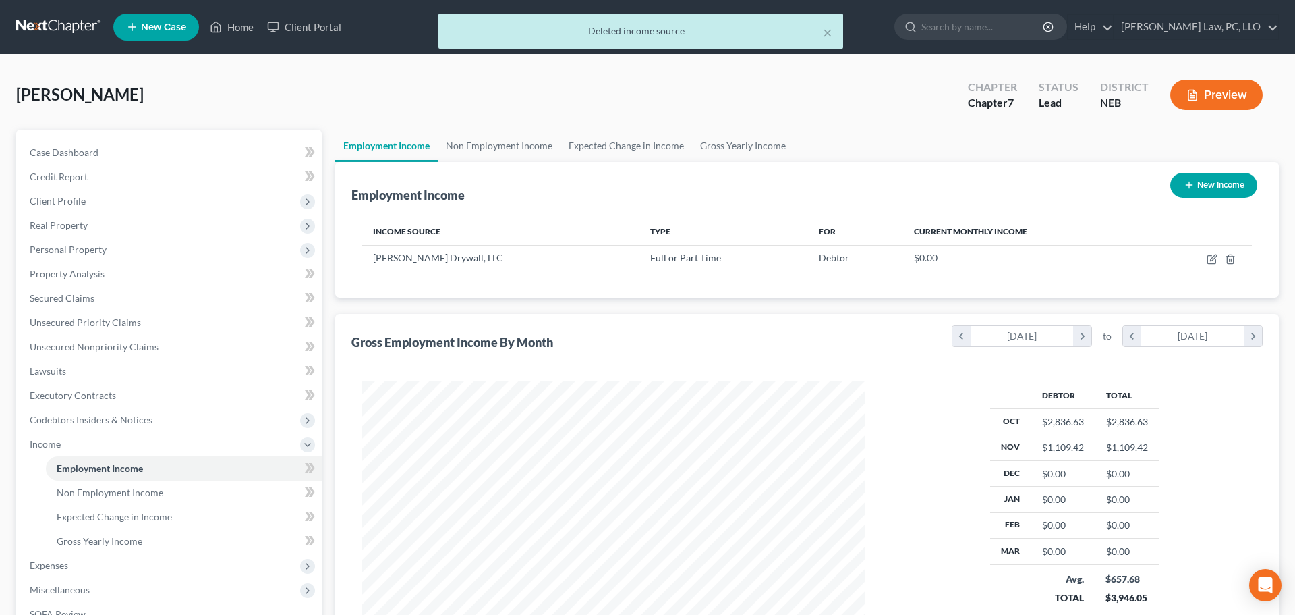
scroll to position [674322, 674043]
click at [1200, 259] on icon "button" at bounding box center [1202, 259] width 11 height 11
select select "0"
select select "30"
select select "2"
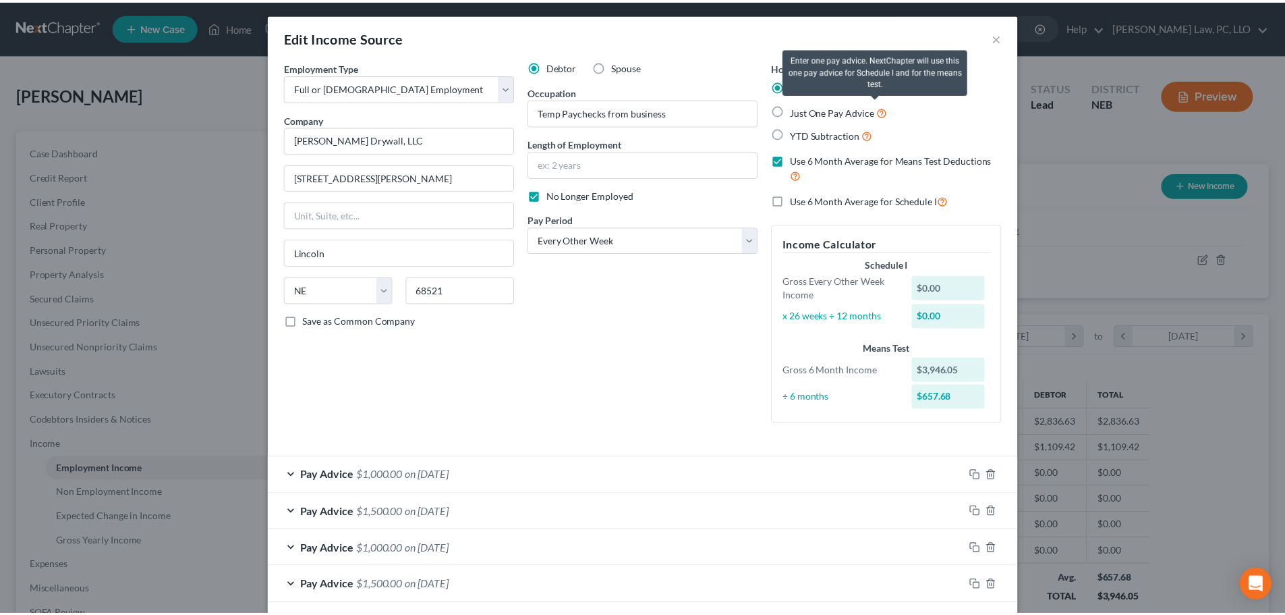
scroll to position [0, 0]
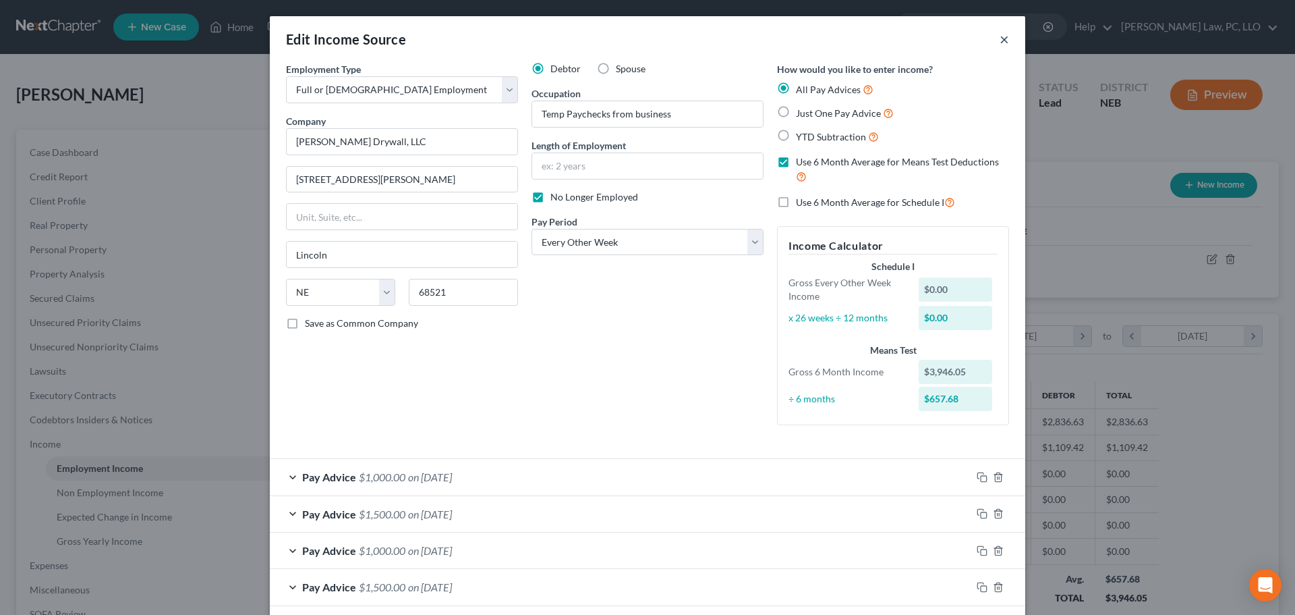
click at [1000, 39] on button "×" at bounding box center [1004, 39] width 9 height 16
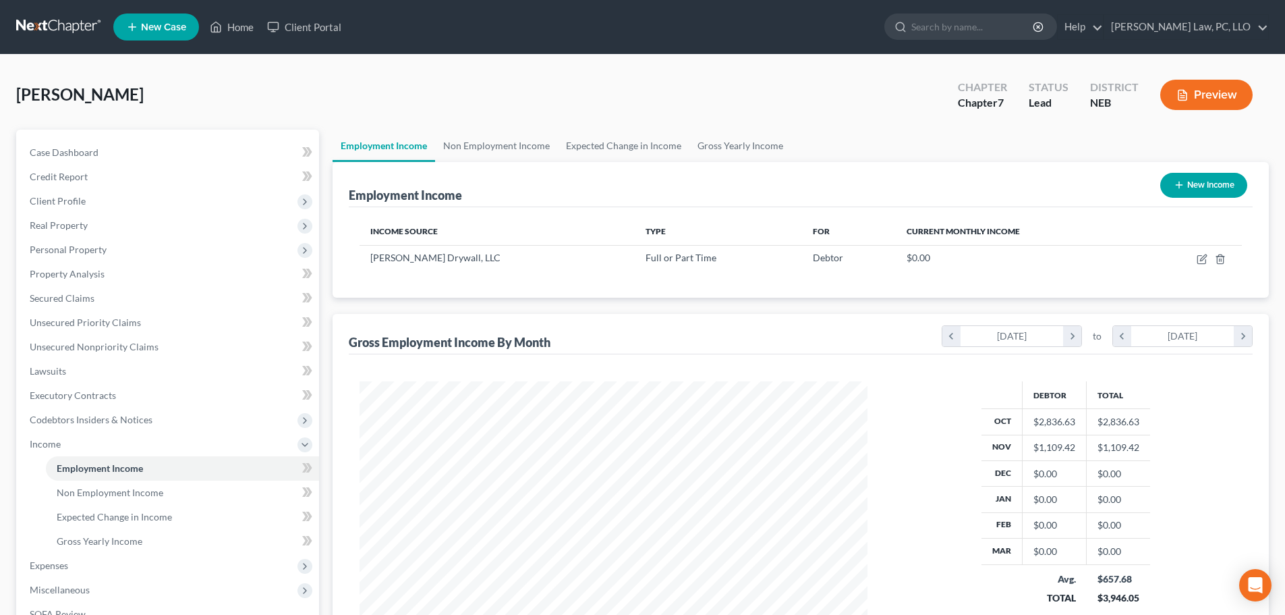
scroll to position [674322, 674043]
click at [1223, 261] on icon "button" at bounding box center [1220, 259] width 11 height 11
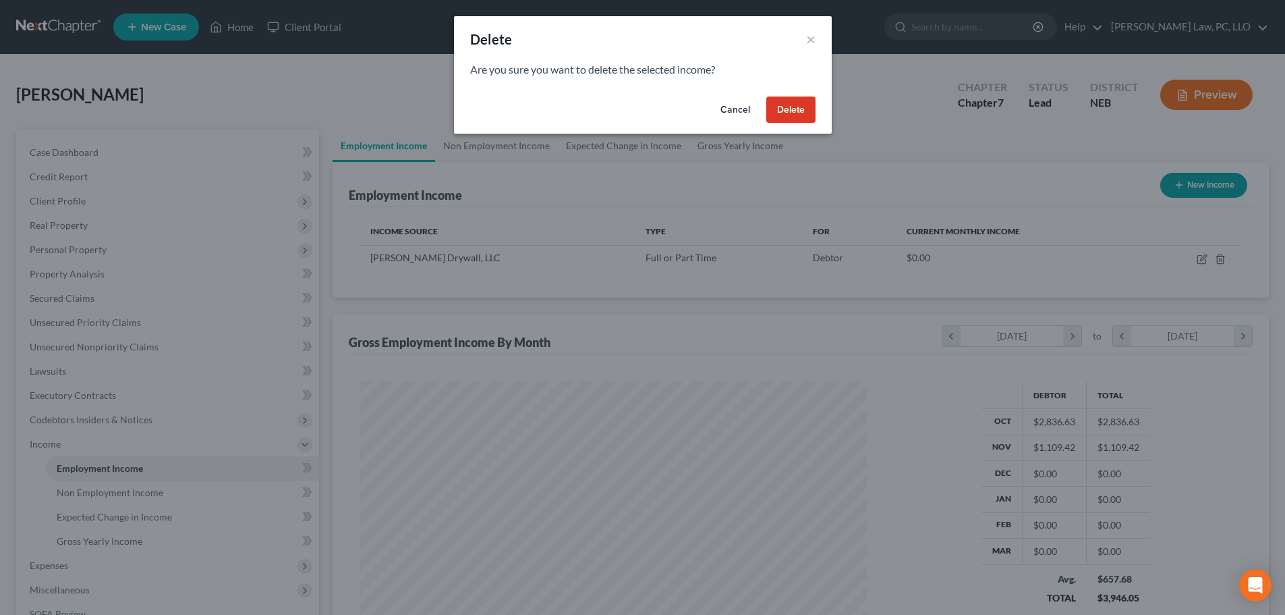
scroll to position [254, 535]
click at [792, 109] on button "Delete" at bounding box center [795, 109] width 49 height 27
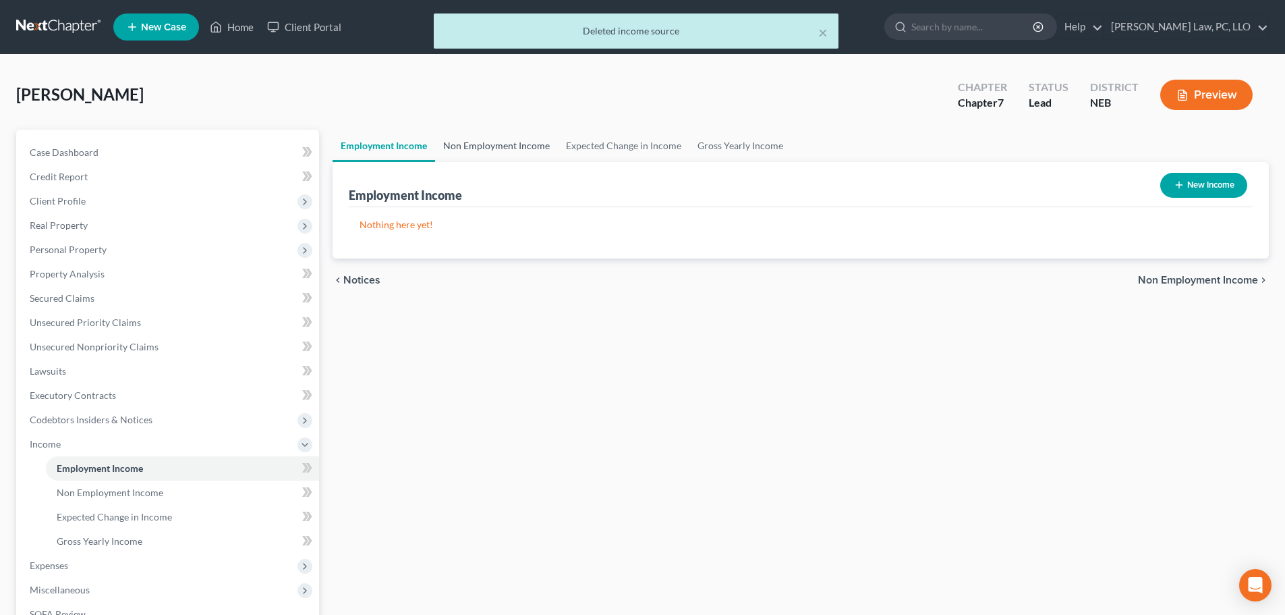
click at [502, 148] on link "Non Employment Income" at bounding box center [496, 146] width 123 height 32
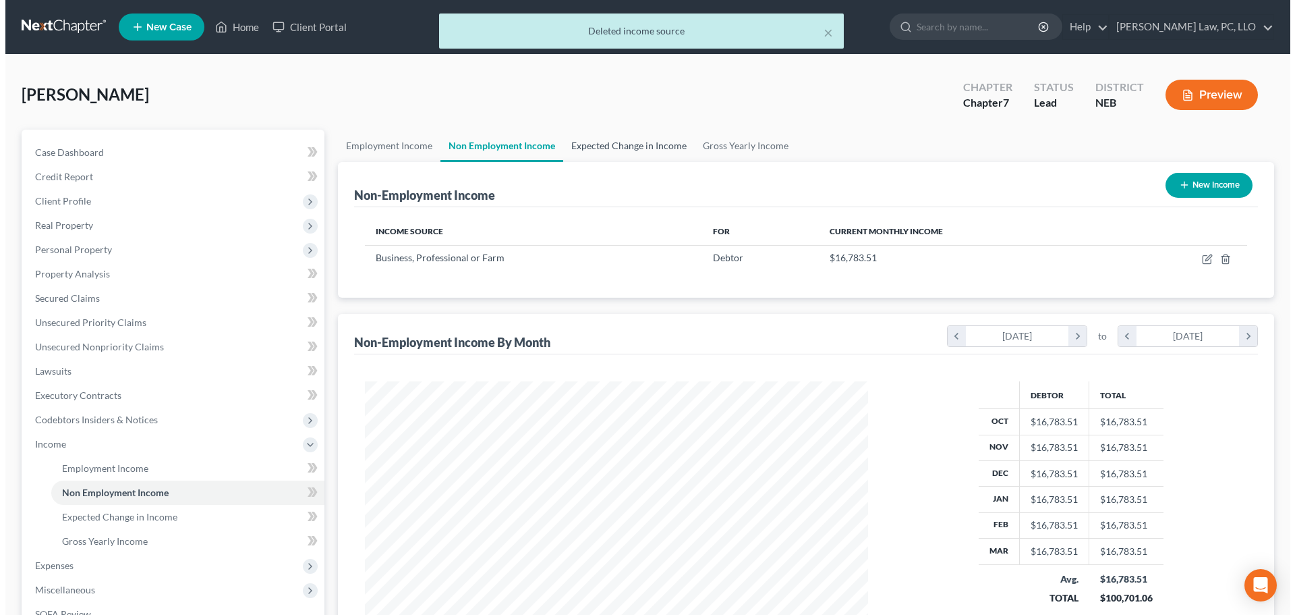
scroll to position [252, 530]
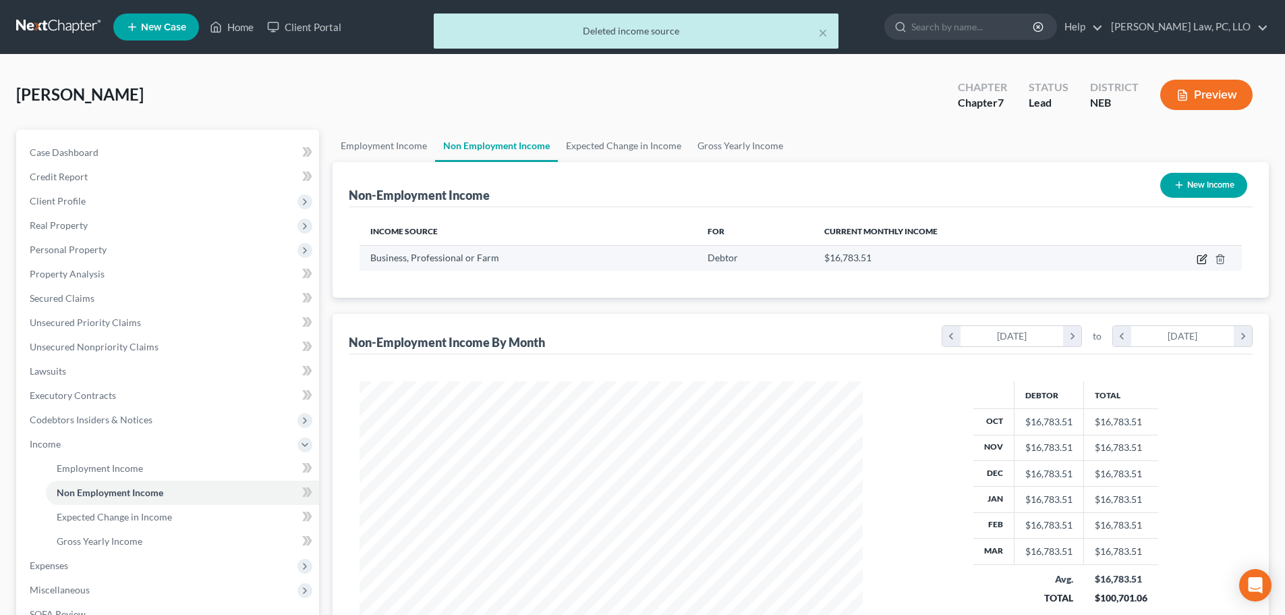
click at [1203, 260] on icon "button" at bounding box center [1203, 257] width 6 height 6
select select "10"
select select "0"
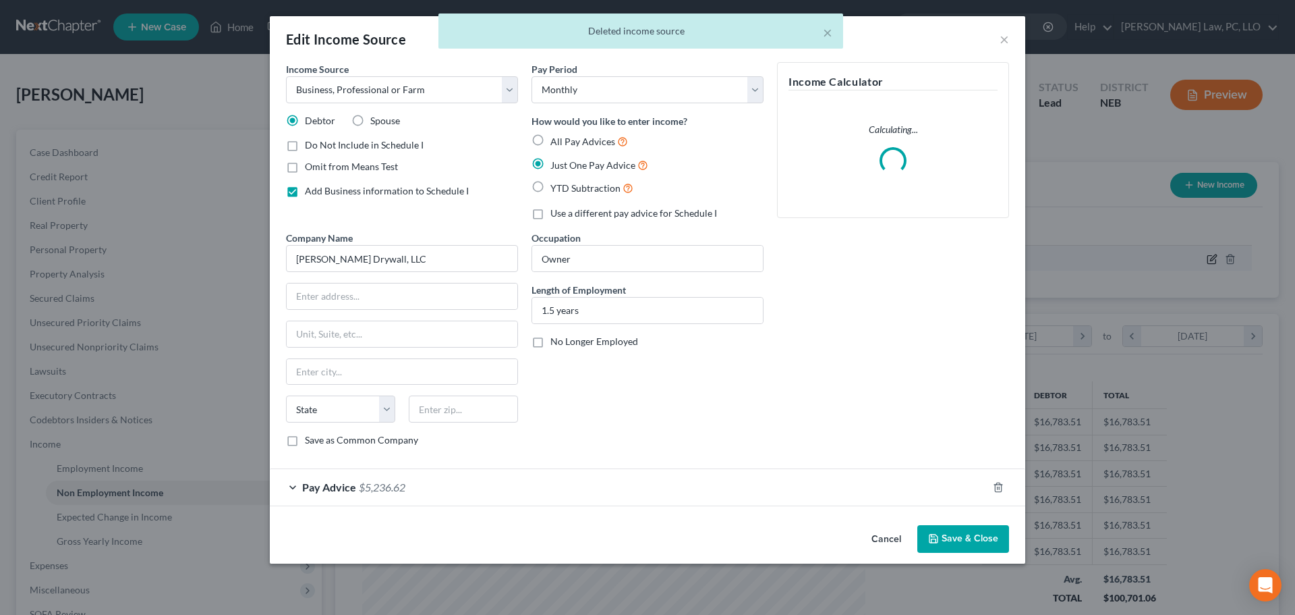
scroll to position [254, 535]
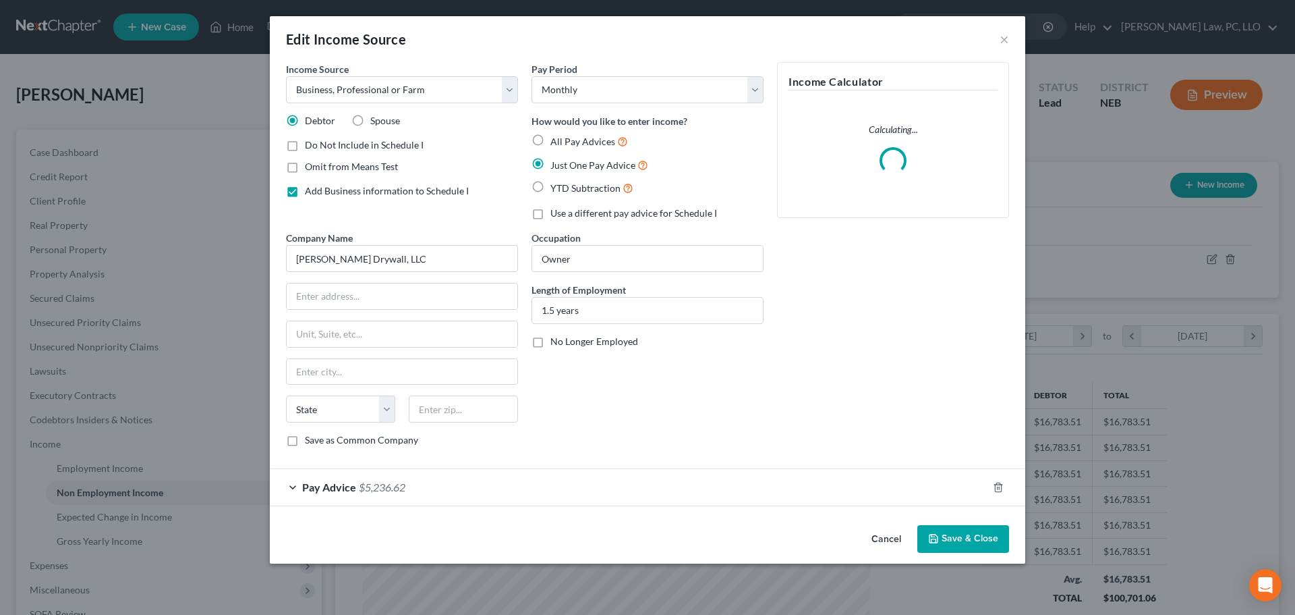
click at [532, 488] on div "Pay Advice $5,236.62" at bounding box center [629, 487] width 718 height 36
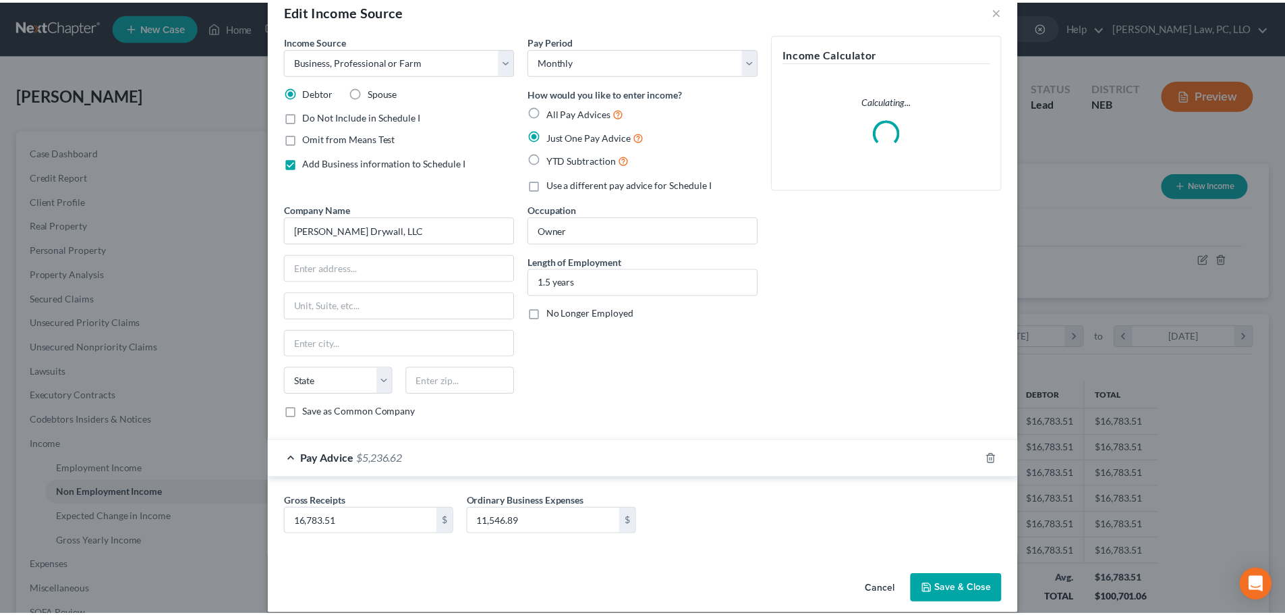
scroll to position [44, 0]
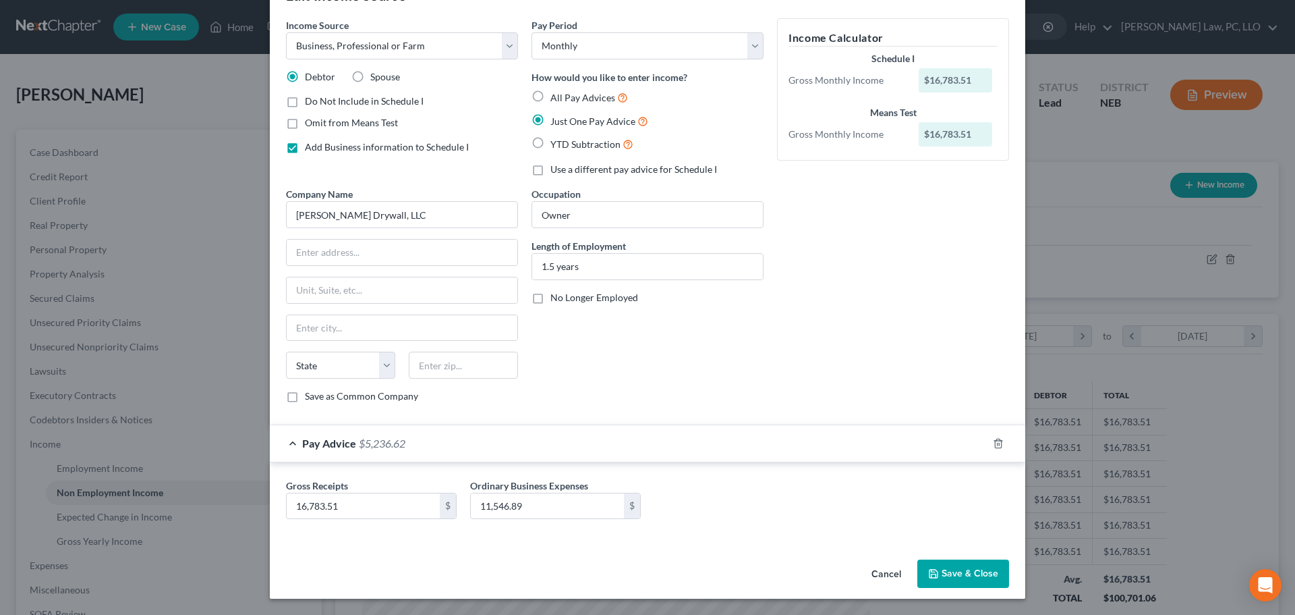
click at [892, 573] on button "Cancel" at bounding box center [886, 574] width 51 height 27
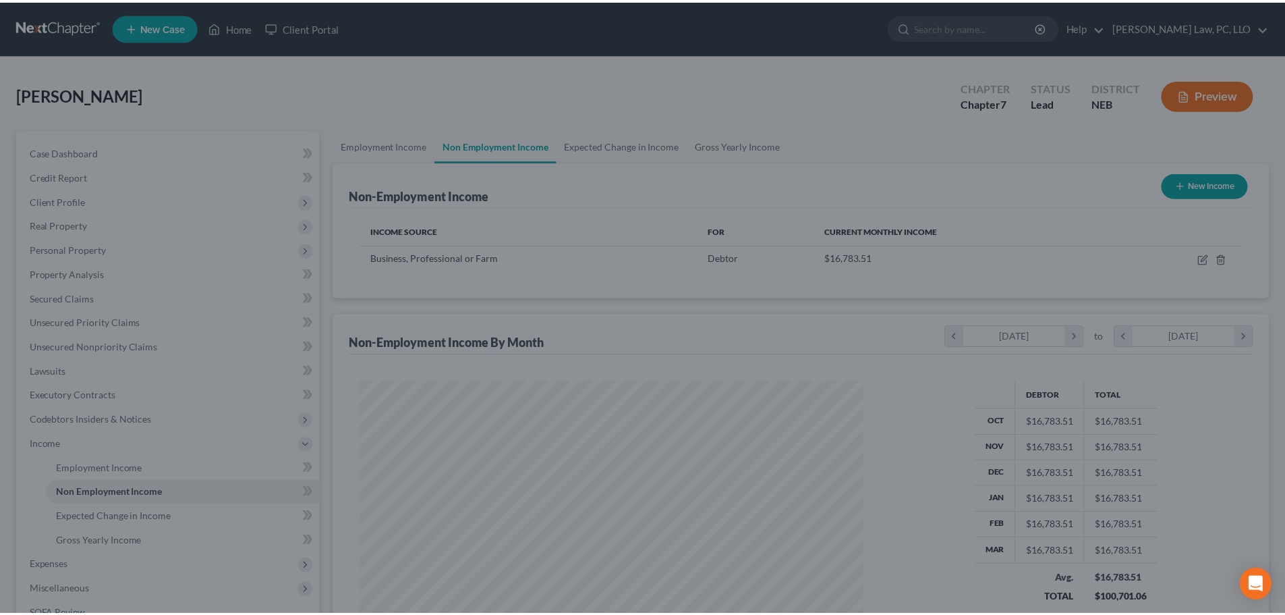
scroll to position [674322, 674043]
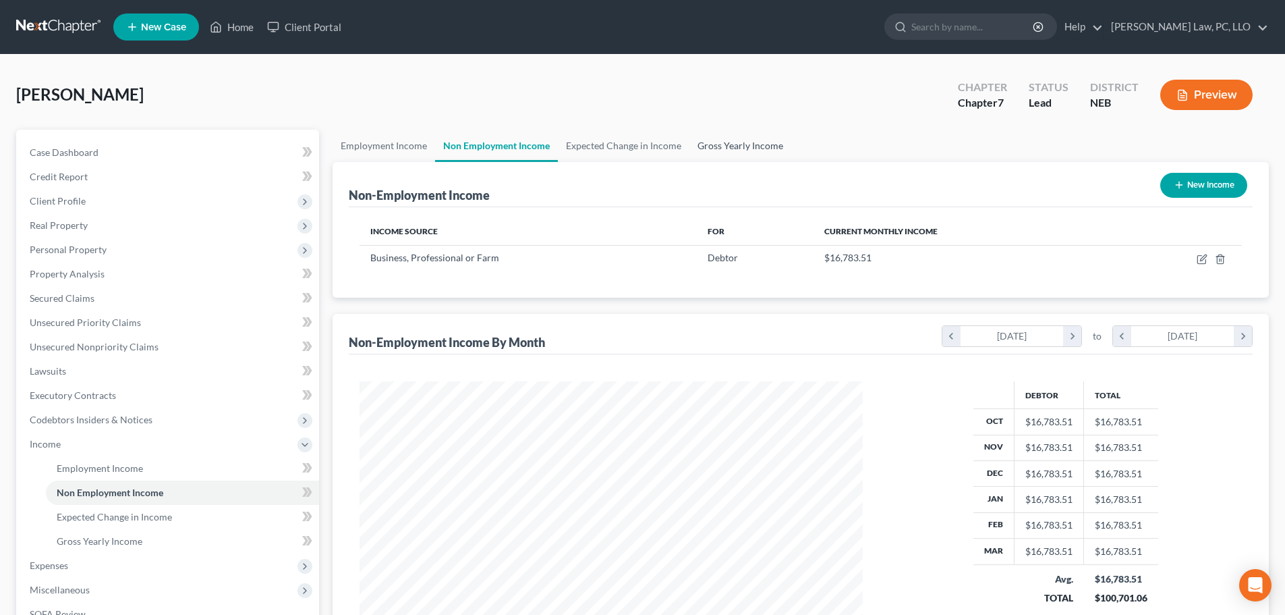
click at [747, 149] on link "Gross Yearly Income" at bounding box center [740, 146] width 102 height 32
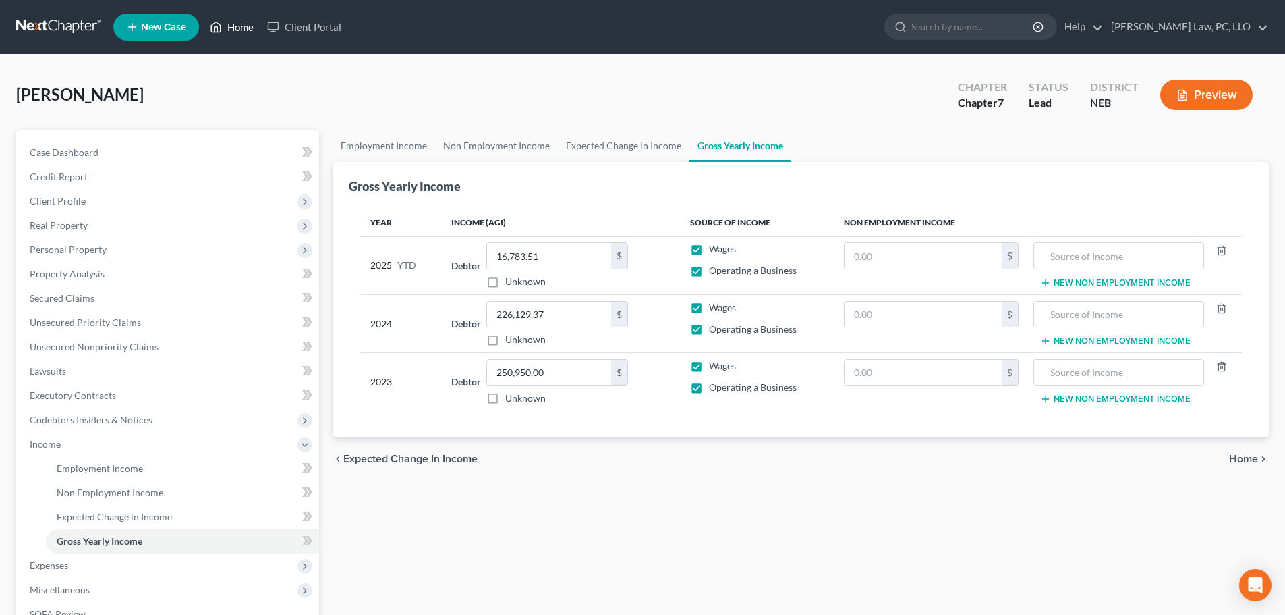
click at [240, 22] on link "Home" at bounding box center [231, 27] width 57 height 24
